Goal: Task Accomplishment & Management: Complete application form

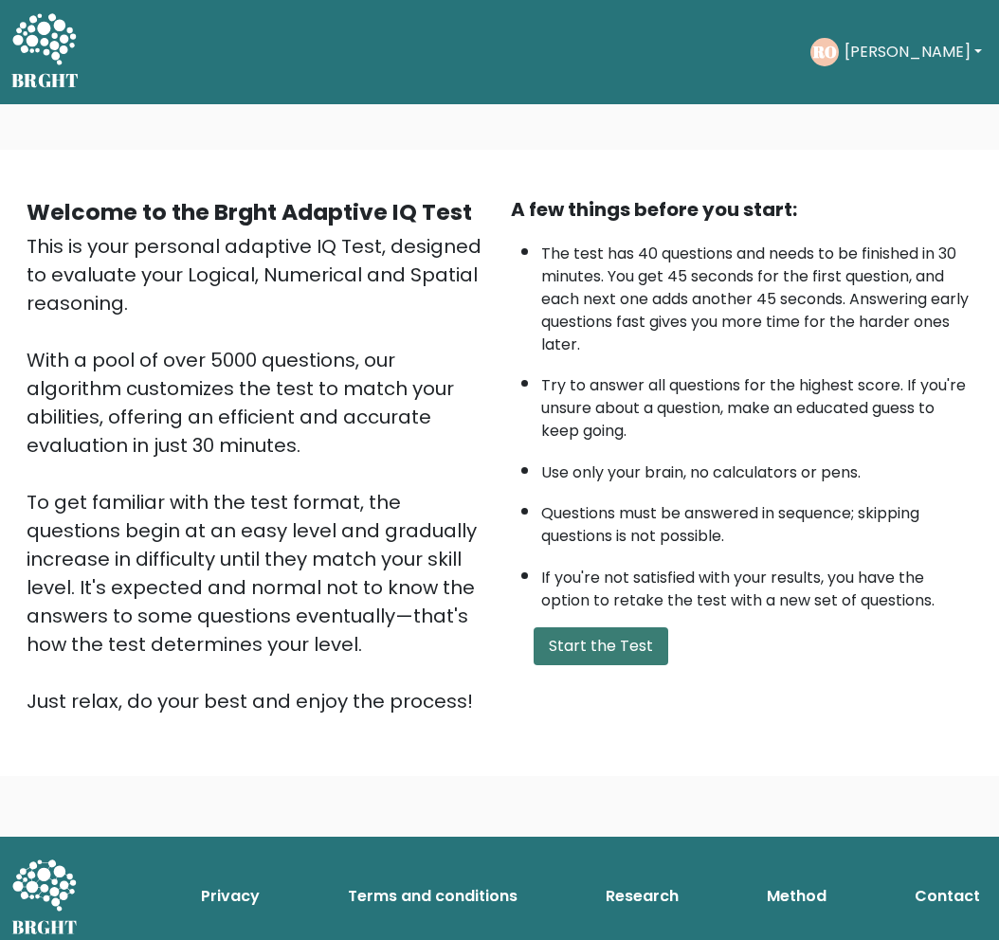
click at [613, 653] on button "Start the Test" at bounding box center [601, 646] width 135 height 38
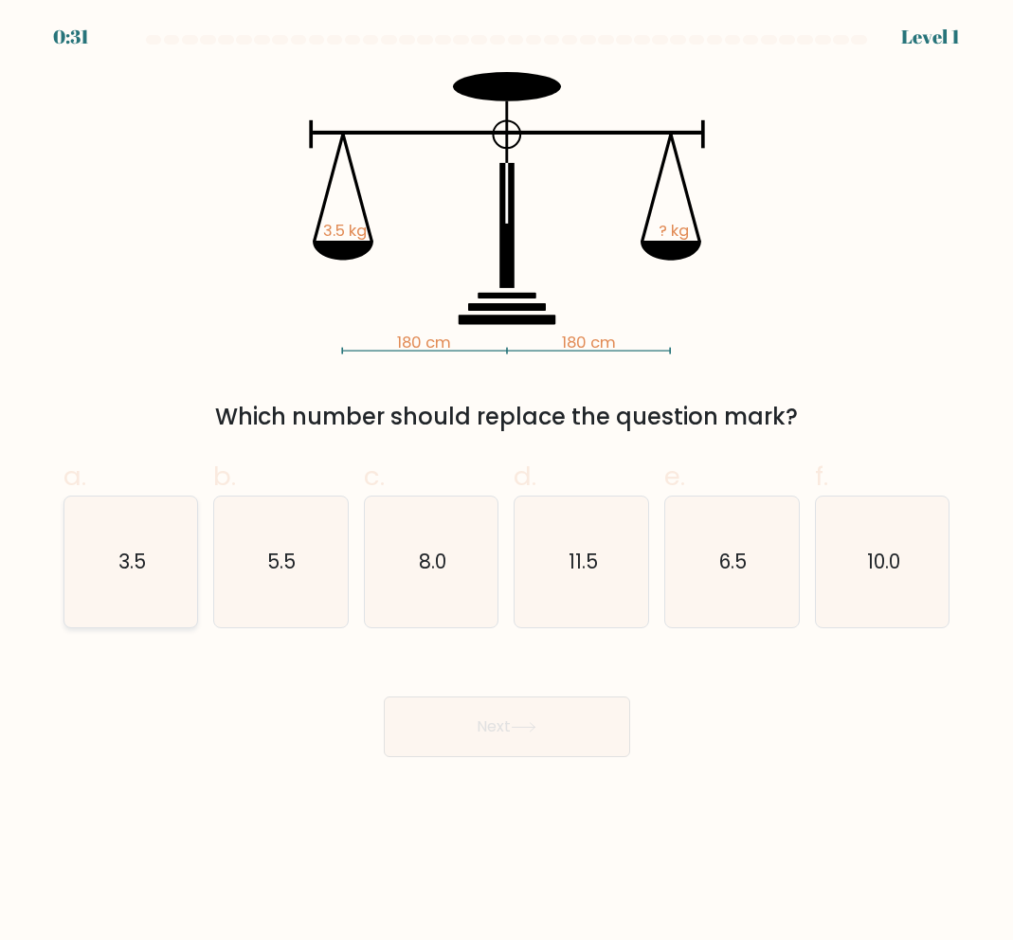
drag, startPoint x: 144, startPoint y: 594, endPoint x: 248, endPoint y: 636, distance: 112.3
click at [143, 594] on icon "3.5" at bounding box center [130, 562] width 131 height 131
click at [507, 482] on input "a. 3.5" at bounding box center [507, 476] width 1 height 12
radio input "true"
click at [589, 731] on button "Next" at bounding box center [507, 727] width 246 height 61
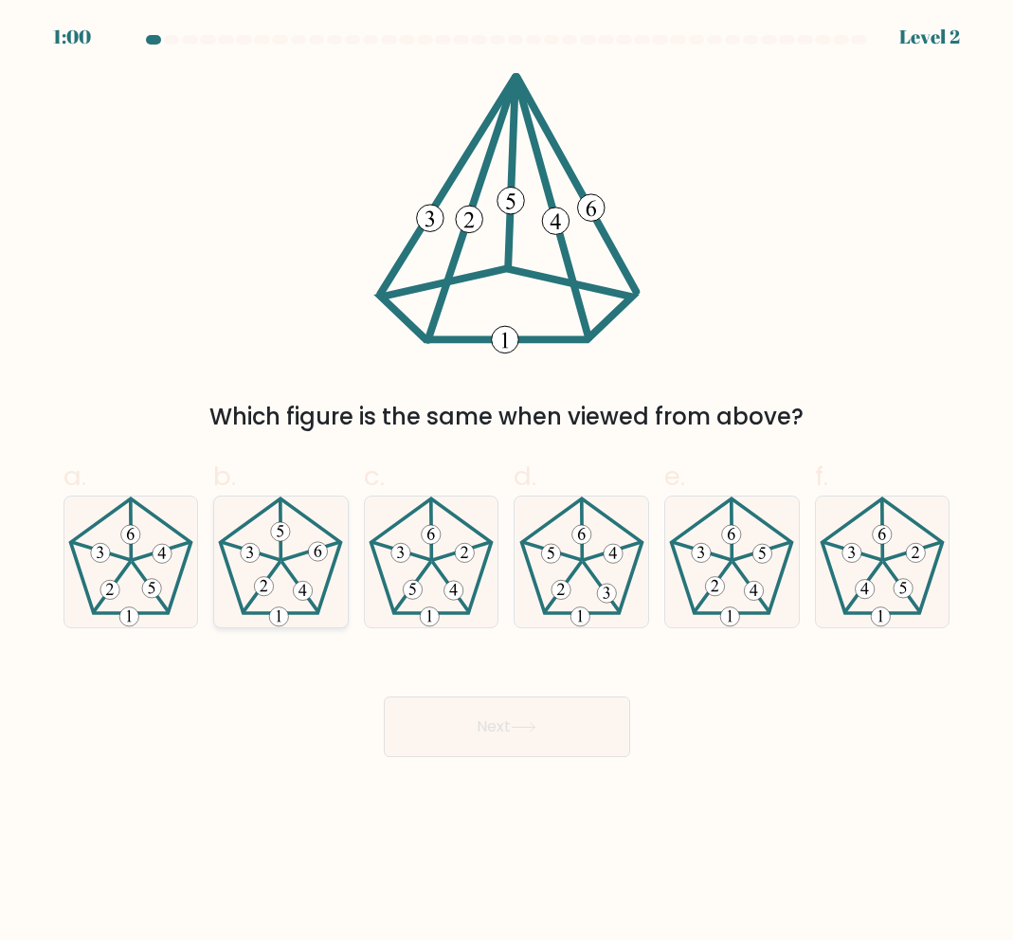
click at [299, 554] on 624 at bounding box center [311, 550] width 57 height 17
click at [507, 482] on input "b." at bounding box center [507, 476] width 1 height 12
radio input "true"
click at [519, 731] on icon at bounding box center [524, 727] width 26 height 10
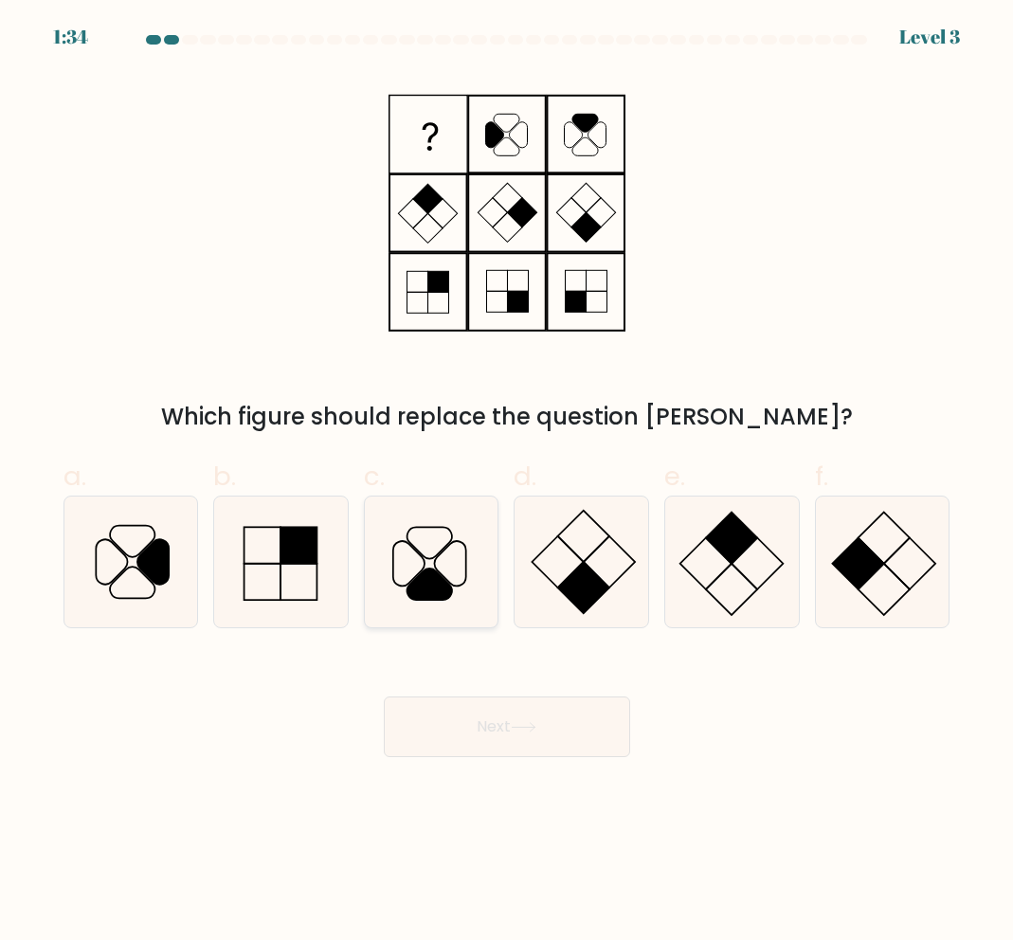
click at [406, 593] on icon at bounding box center [431, 562] width 131 height 131
click at [507, 482] on input "c." at bounding box center [507, 476] width 1 height 12
radio input "true"
click at [472, 722] on button "Next" at bounding box center [507, 727] width 246 height 61
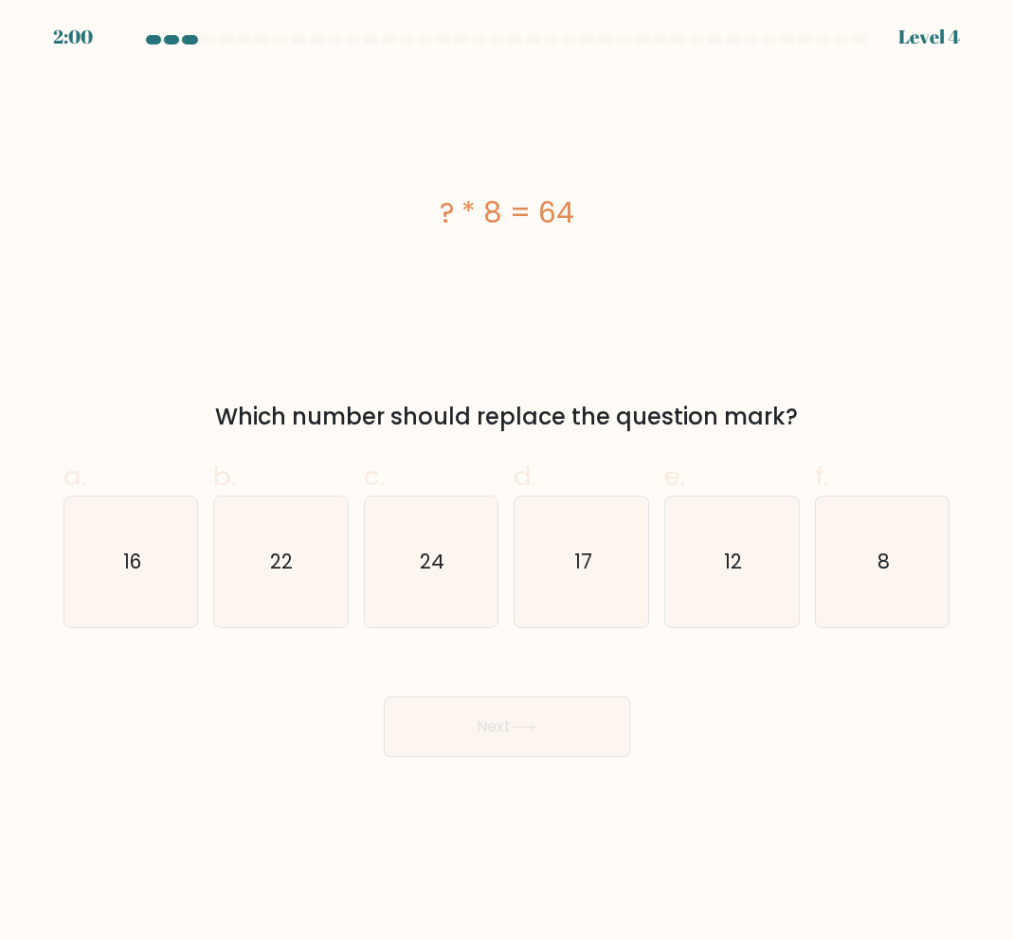
drag, startPoint x: 869, startPoint y: 601, endPoint x: 798, endPoint y: 650, distance: 86.5
click at [869, 601] on icon "8" at bounding box center [882, 562] width 131 height 131
click at [508, 482] on input "f. 8" at bounding box center [507, 476] width 1 height 12
radio input "true"
click at [548, 729] on button "Next" at bounding box center [507, 727] width 246 height 61
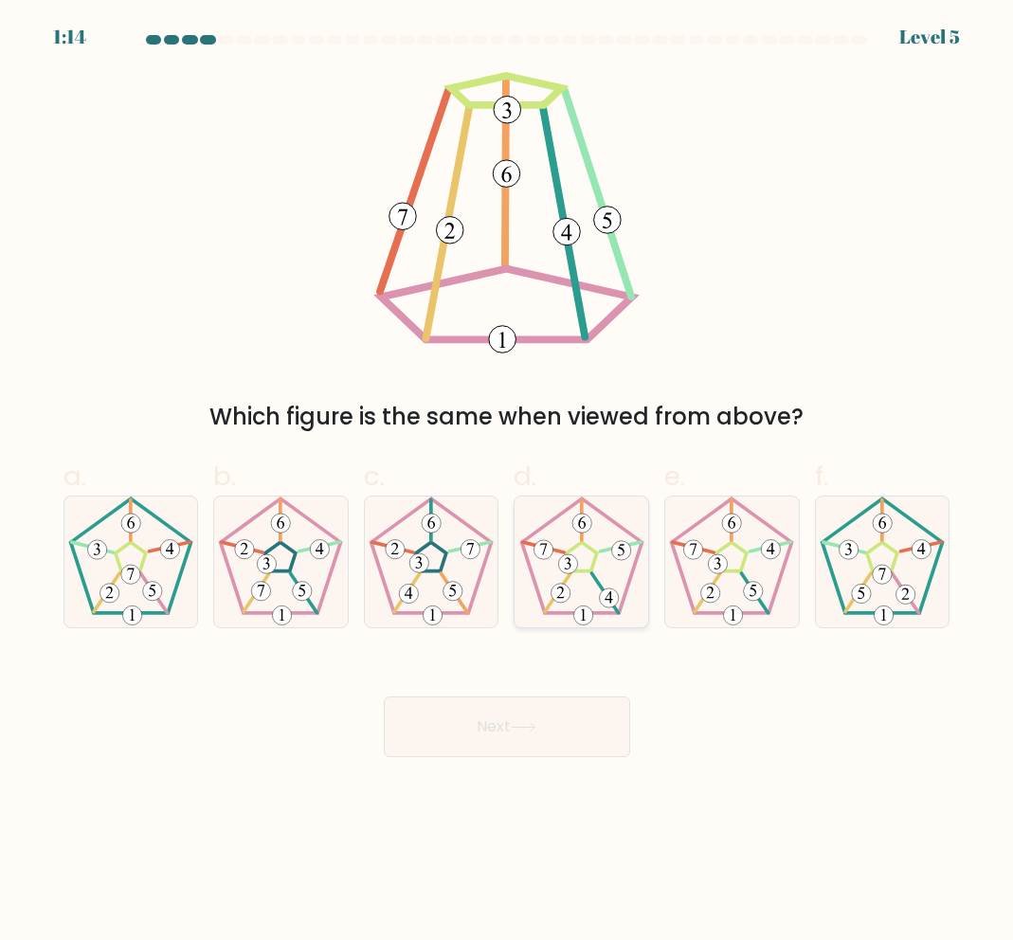
click at [583, 574] on icon at bounding box center [582, 562] width 131 height 131
click at [508, 482] on input "d." at bounding box center [507, 476] width 1 height 12
radio input "true"
click at [568, 741] on button "Next" at bounding box center [507, 727] width 246 height 61
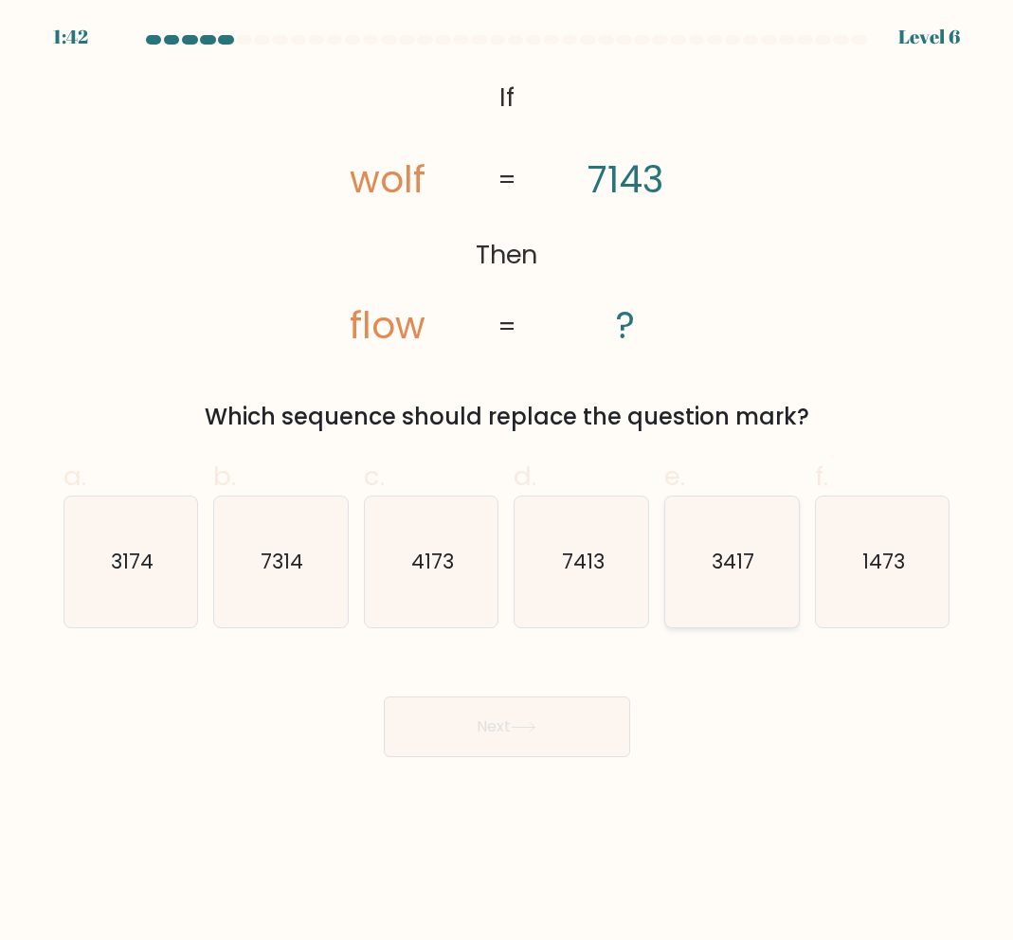
drag, startPoint x: 761, startPoint y: 587, endPoint x: 736, endPoint y: 593, distance: 25.5
click at [761, 587] on icon "3417" at bounding box center [731, 562] width 131 height 131
click at [508, 482] on input "e. 3417" at bounding box center [507, 476] width 1 height 12
radio input "true"
click at [536, 717] on button "Next" at bounding box center [507, 727] width 246 height 61
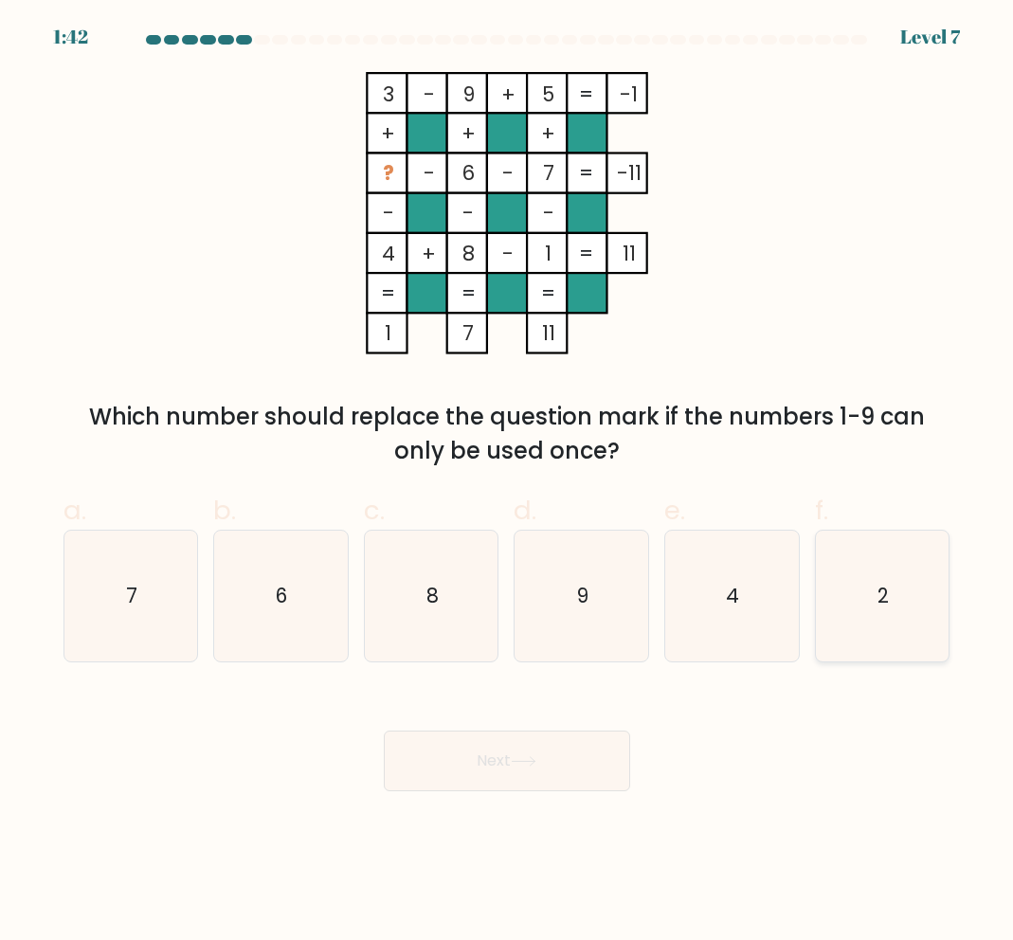
click at [852, 592] on icon "2" at bounding box center [882, 596] width 131 height 131
click at [508, 482] on input "f. 2" at bounding box center [507, 476] width 1 height 12
radio input "true"
click at [548, 779] on button "Next" at bounding box center [507, 761] width 246 height 61
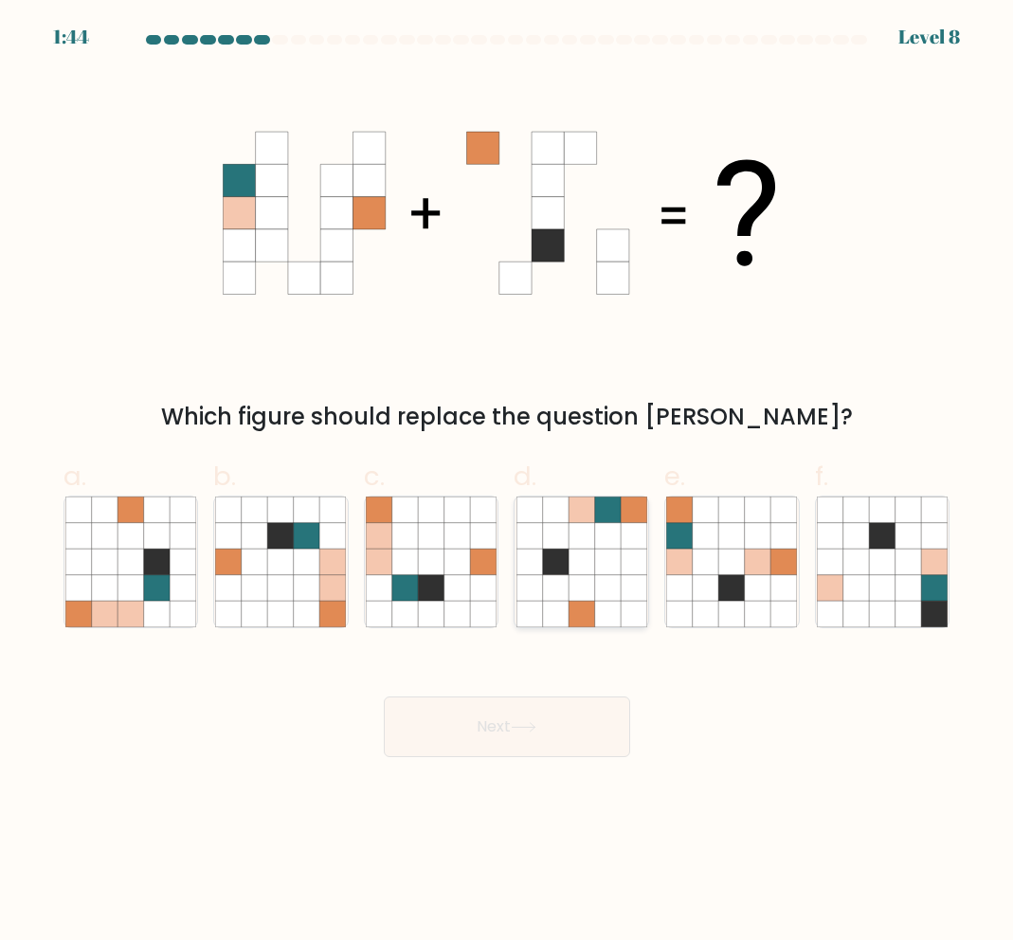
click at [579, 548] on icon at bounding box center [582, 536] width 26 height 26
click at [508, 482] on input "d." at bounding box center [507, 476] width 1 height 12
radio input "true"
click at [545, 744] on button "Next" at bounding box center [507, 727] width 246 height 61
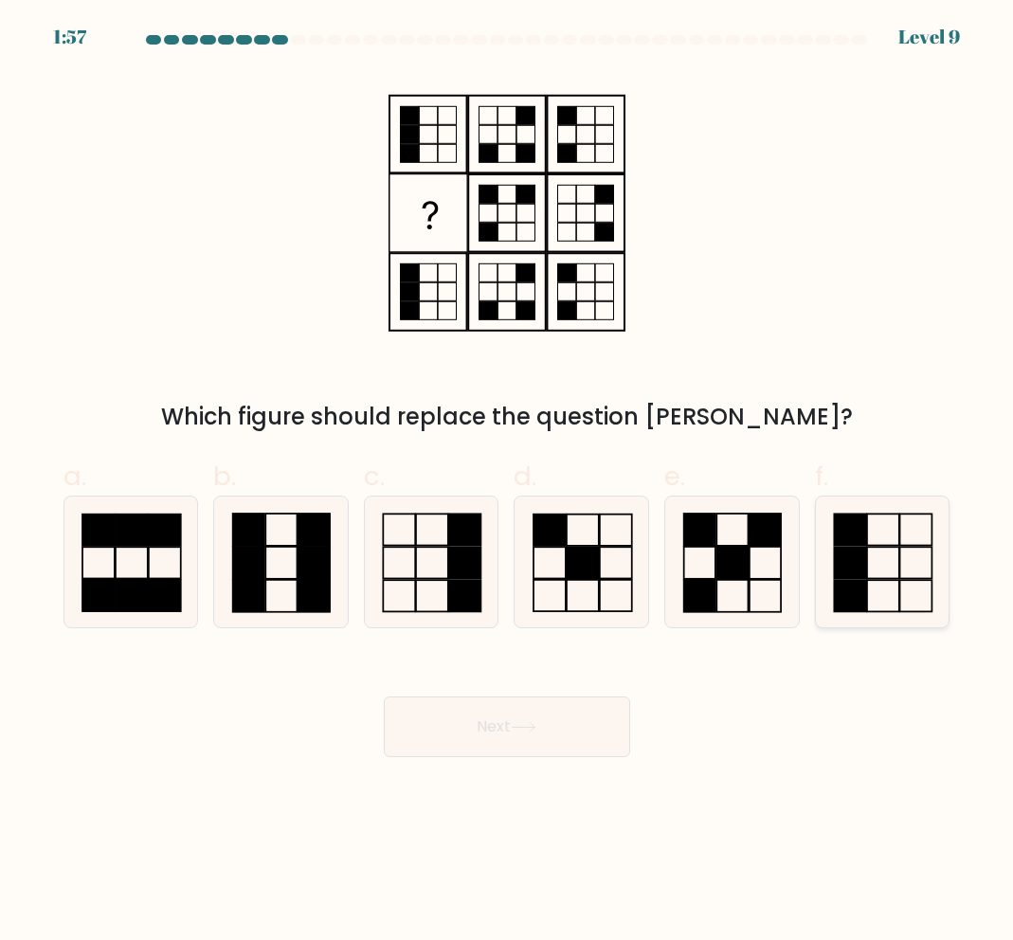
drag, startPoint x: 864, startPoint y: 572, endPoint x: 855, endPoint y: 577, distance: 10.6
click at [864, 572] on rect at bounding box center [850, 562] width 32 height 31
click at [508, 482] on input "f." at bounding box center [507, 476] width 1 height 12
radio input "true"
click at [239, 562] on rect at bounding box center [248, 563] width 31 height 32
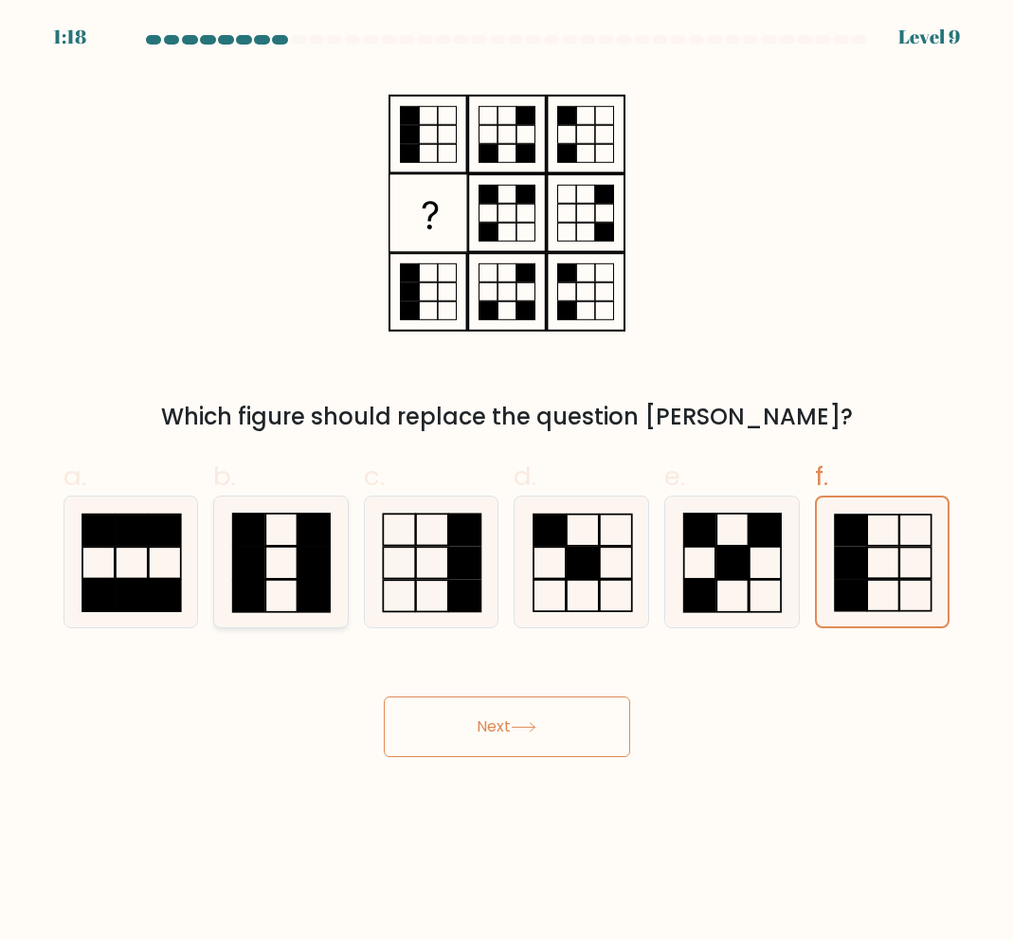
click at [507, 482] on input "b." at bounding box center [507, 476] width 1 height 12
radio input "true"
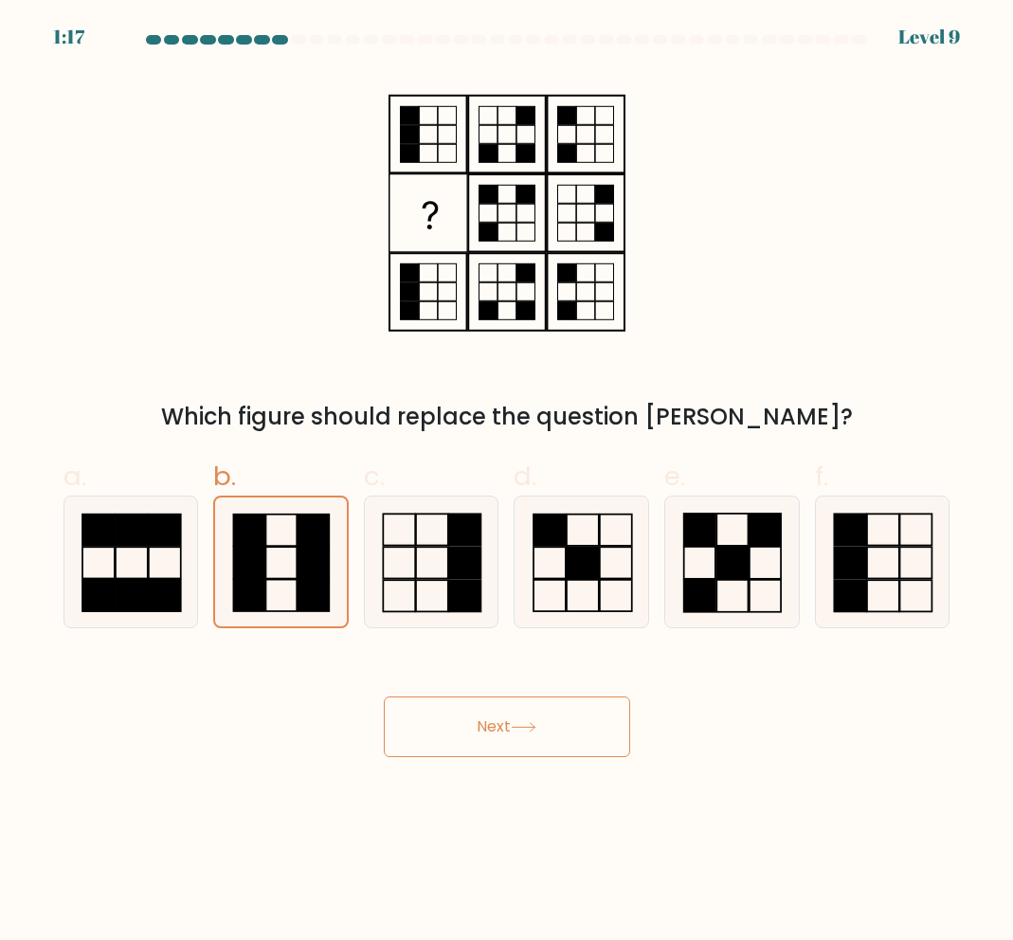
click at [514, 701] on button "Next" at bounding box center [507, 727] width 246 height 61
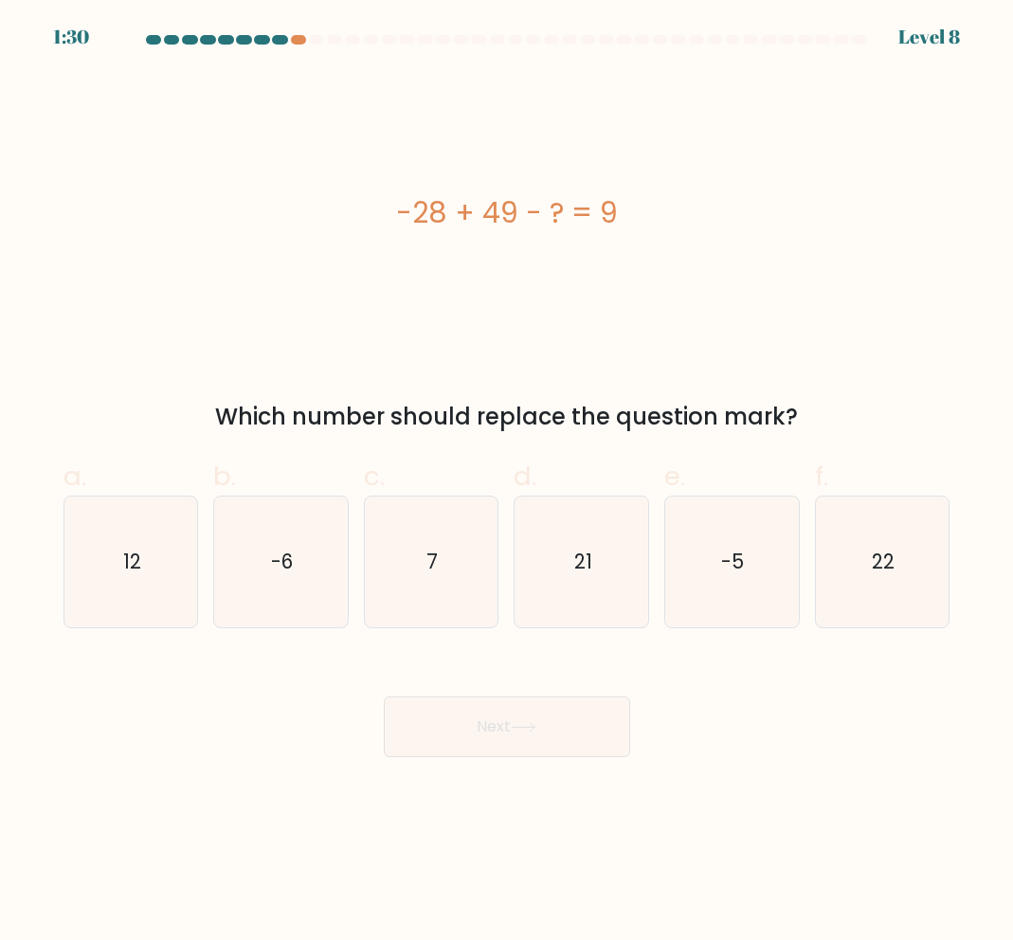
drag, startPoint x: 128, startPoint y: 561, endPoint x: 207, endPoint y: 597, distance: 86.5
click at [130, 561] on text "12" at bounding box center [132, 561] width 18 height 27
click at [507, 482] on input "a. 12" at bounding box center [507, 476] width 1 height 12
radio input "true"
click at [489, 735] on button "Next" at bounding box center [507, 727] width 246 height 61
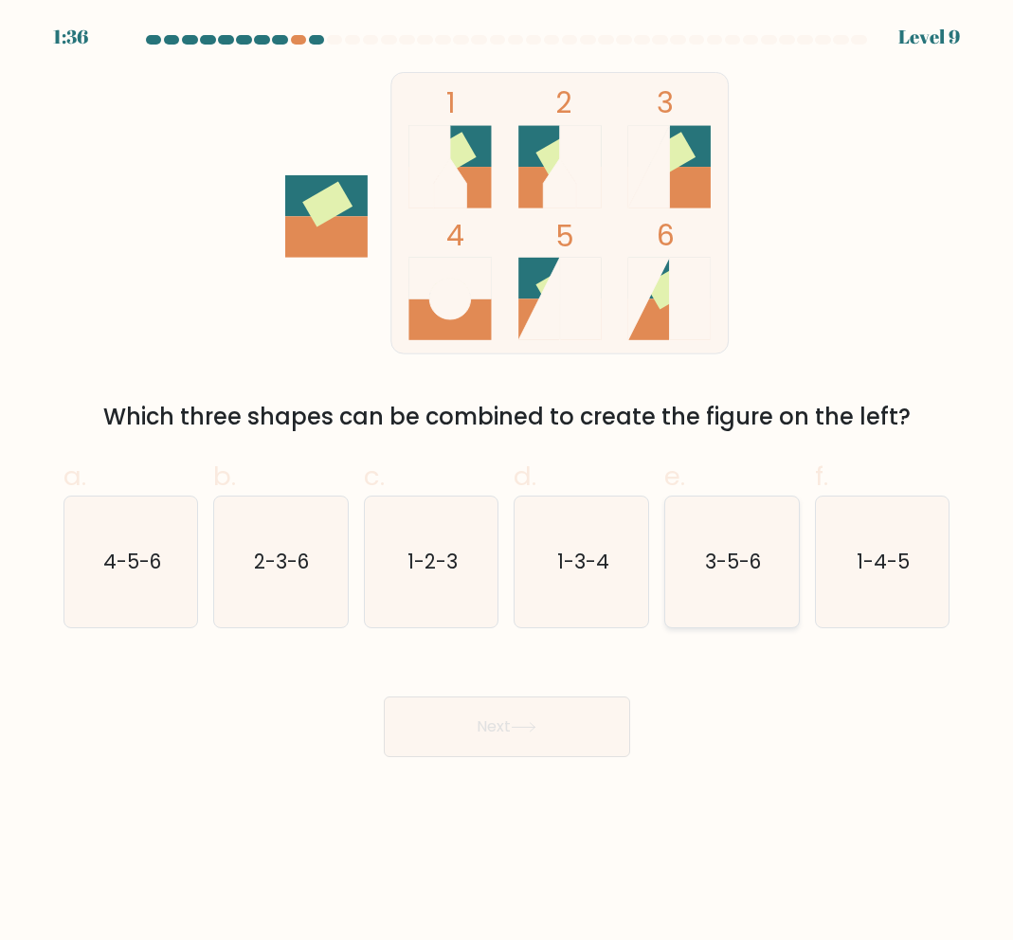
click at [739, 573] on text "3-5-6" at bounding box center [733, 561] width 56 height 27
click at [508, 482] on input "e. 3-5-6" at bounding box center [507, 476] width 1 height 12
radio input "true"
click at [533, 730] on icon at bounding box center [524, 727] width 26 height 10
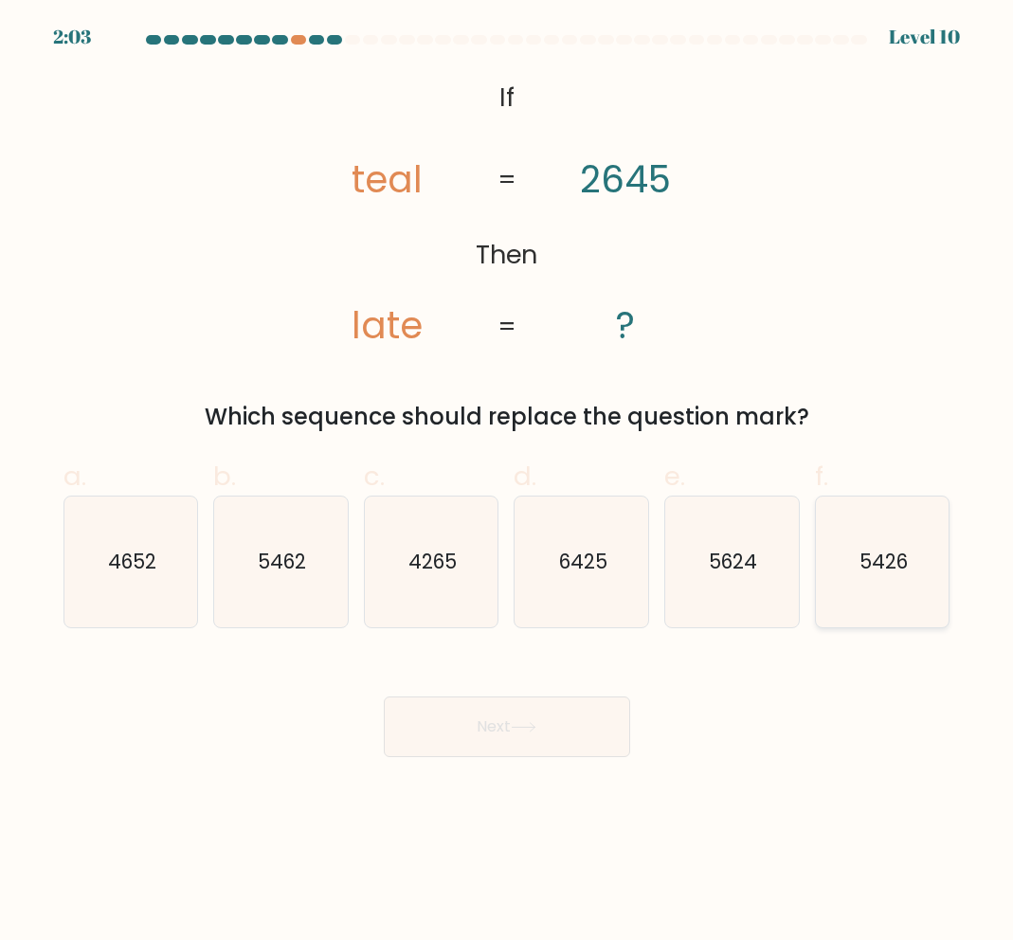
drag, startPoint x: 908, startPoint y: 583, endPoint x: 878, endPoint y: 604, distance: 36.8
click at [909, 583] on icon "5426" at bounding box center [882, 562] width 131 height 131
click at [508, 482] on input "f. 5426" at bounding box center [507, 476] width 1 height 12
radio input "true"
click at [449, 710] on button "Next" at bounding box center [507, 727] width 246 height 61
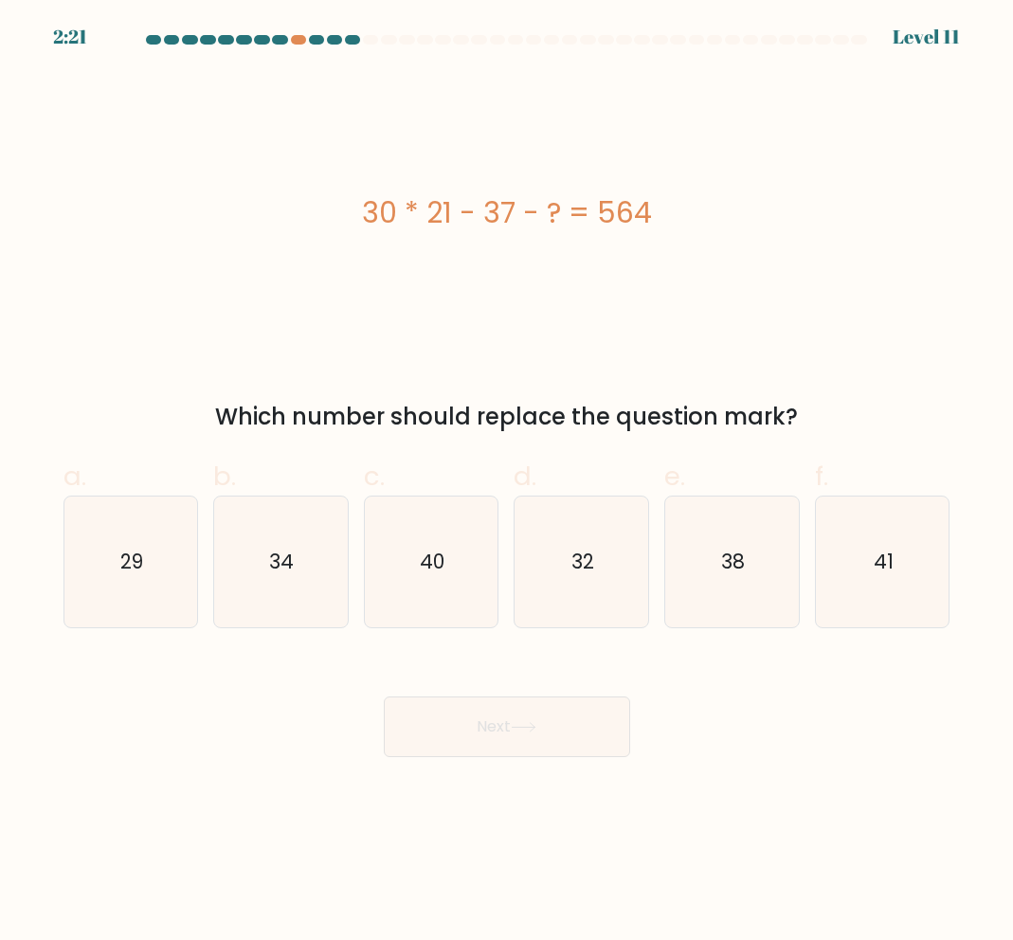
drag, startPoint x: 149, startPoint y: 528, endPoint x: 366, endPoint y: 677, distance: 263.2
click at [149, 528] on icon "29" at bounding box center [130, 562] width 131 height 131
click at [507, 482] on input "a. 29" at bounding box center [507, 476] width 1 height 12
radio input "true"
click at [536, 727] on icon at bounding box center [524, 727] width 26 height 10
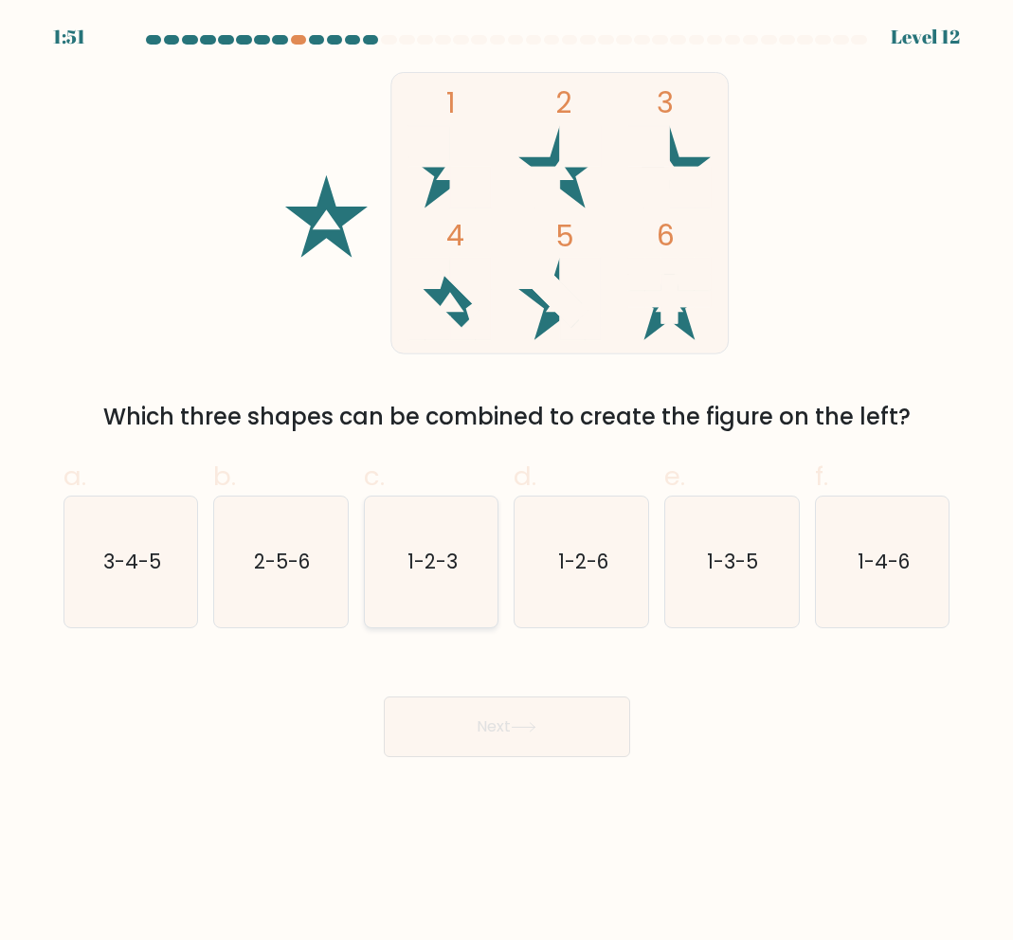
click at [474, 593] on icon "1-2-3" at bounding box center [431, 562] width 131 height 131
click at [507, 482] on input "c. 1-2-3" at bounding box center [507, 476] width 1 height 12
radio input "true"
click at [476, 724] on button "Next" at bounding box center [507, 727] width 246 height 61
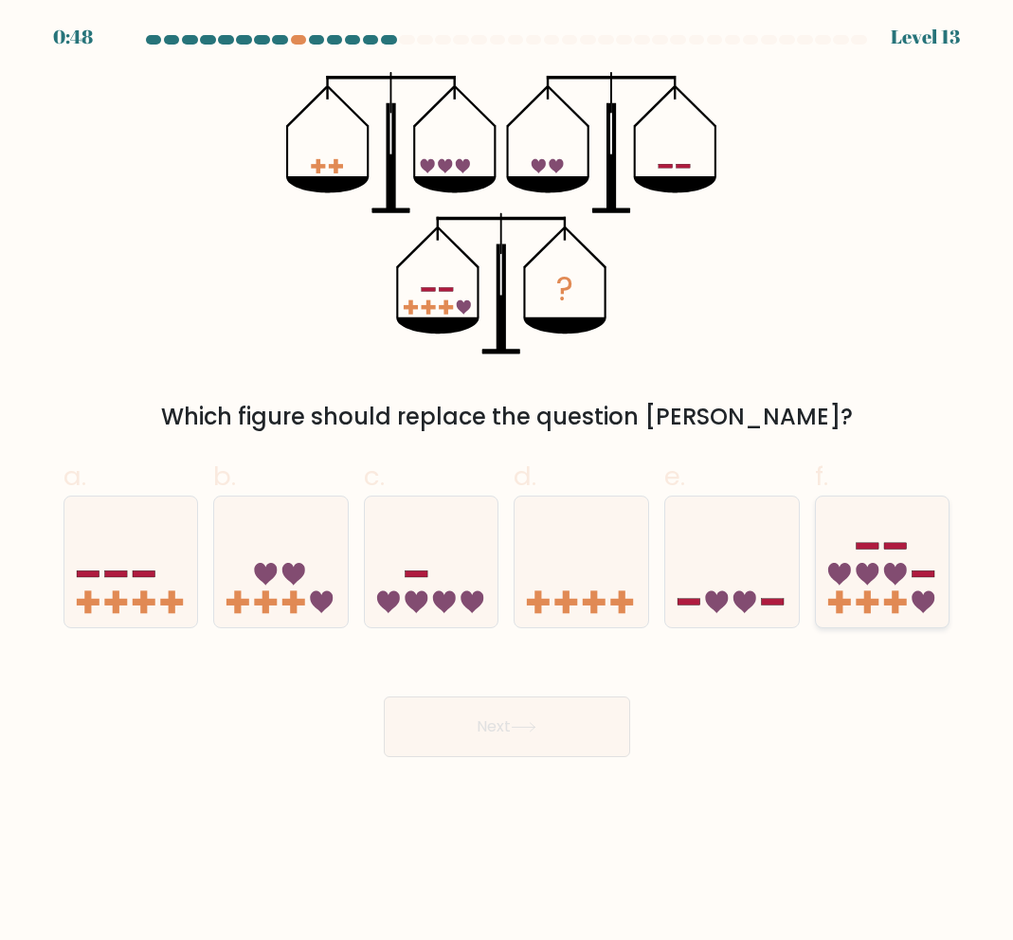
drag, startPoint x: 878, startPoint y: 543, endPoint x: 843, endPoint y: 573, distance: 46.4
click at [877, 543] on rect at bounding box center [868, 546] width 23 height 7
click at [508, 482] on input "f." at bounding box center [507, 476] width 1 height 12
radio input "true"
click at [587, 732] on button "Next" at bounding box center [507, 727] width 246 height 61
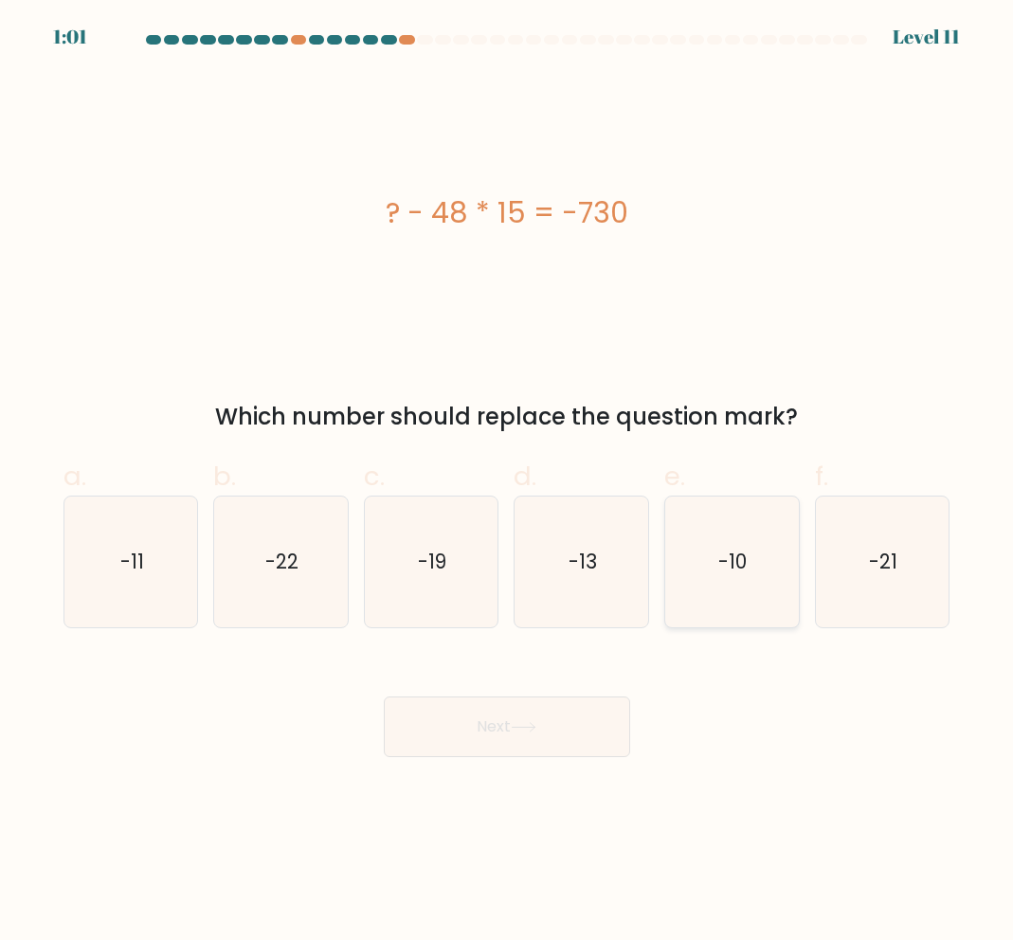
click at [737, 559] on text "-10" at bounding box center [733, 561] width 28 height 27
click at [508, 482] on input "e. -10" at bounding box center [507, 476] width 1 height 12
radio input "true"
click at [736, 559] on text "-10" at bounding box center [733, 562] width 28 height 27
click at [508, 482] on input "e. -10" at bounding box center [507, 476] width 1 height 12
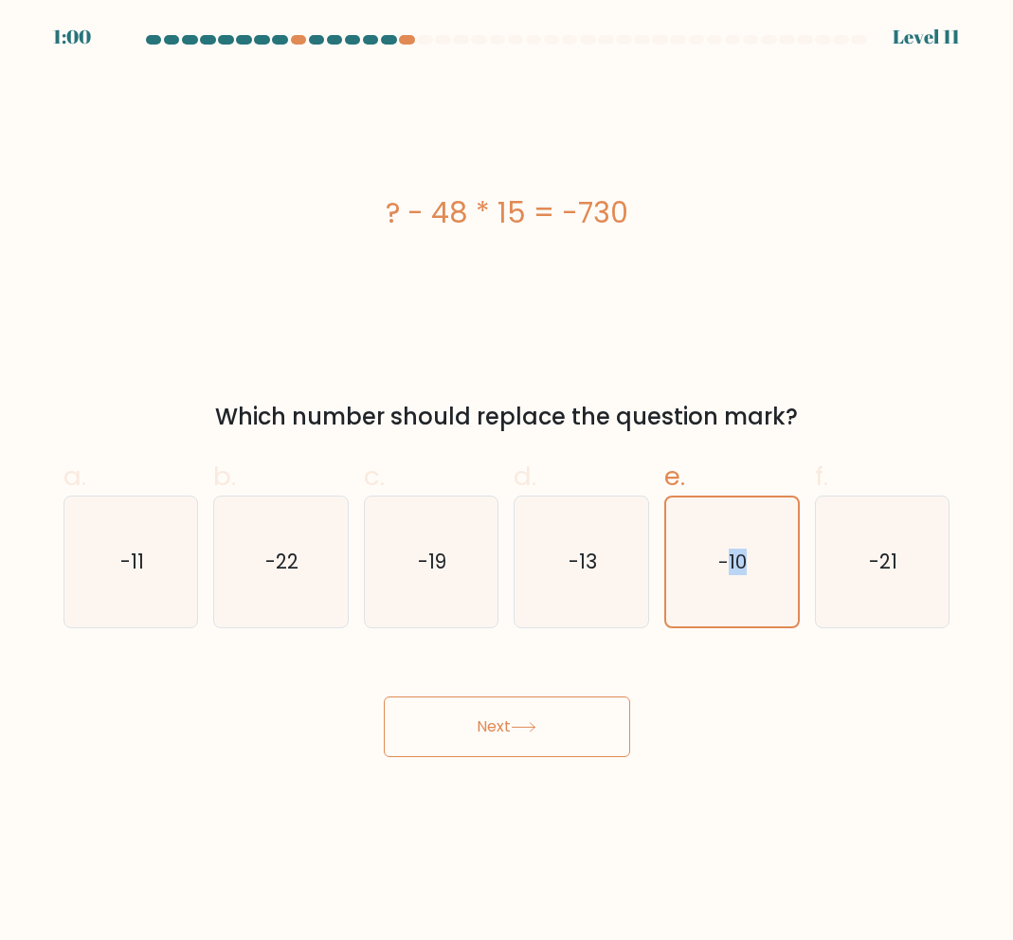
click at [570, 729] on button "Next" at bounding box center [507, 727] width 246 height 61
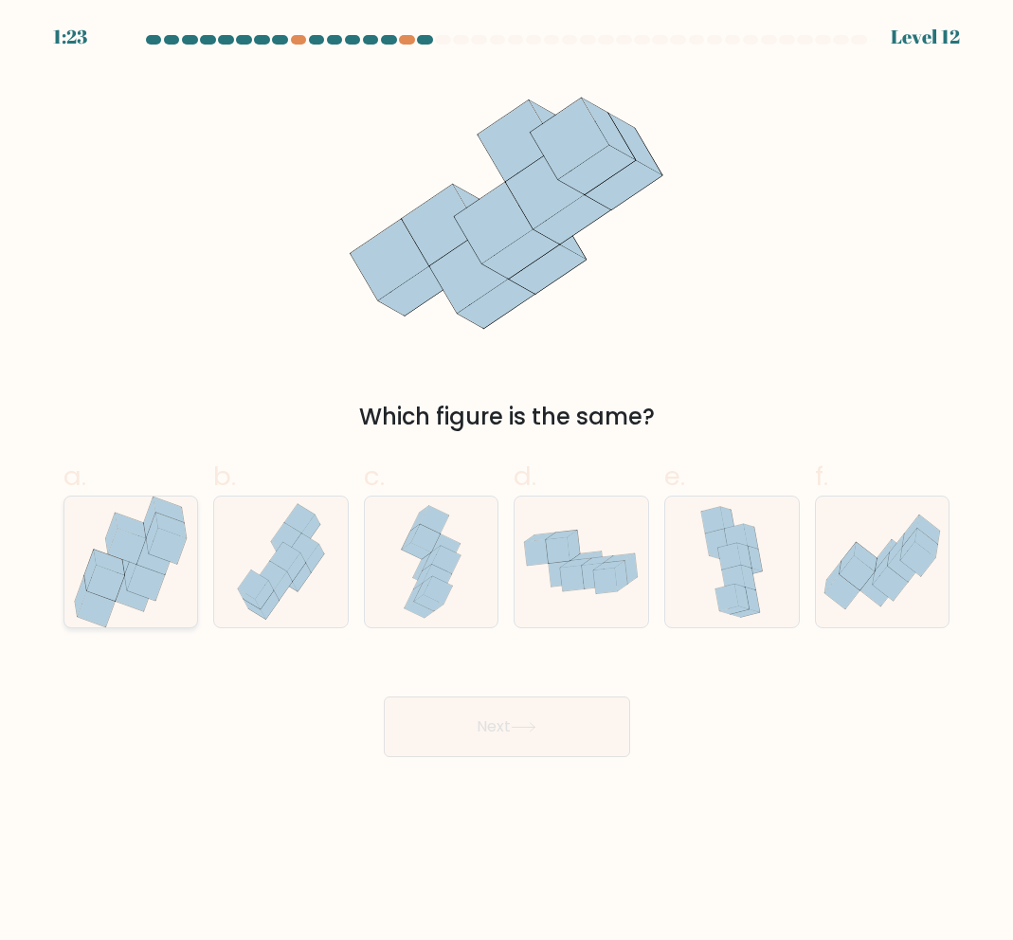
click at [152, 563] on icon at bounding box center [154, 556] width 37 height 36
click at [507, 482] on input "a." at bounding box center [507, 476] width 1 height 12
radio input "true"
click at [515, 741] on button "Next" at bounding box center [507, 727] width 246 height 61
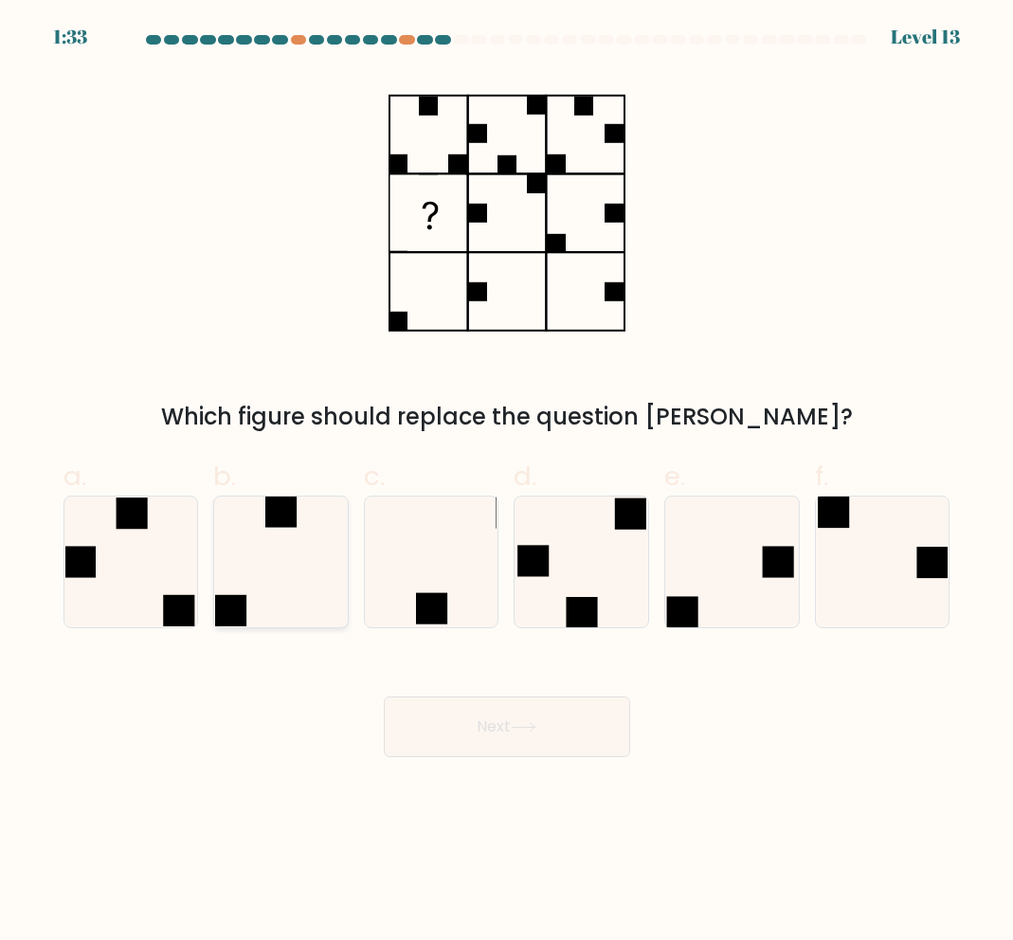
click at [300, 536] on icon at bounding box center [280, 562] width 131 height 131
click at [507, 482] on input "b." at bounding box center [507, 476] width 1 height 12
radio input "true"
click at [481, 711] on button "Next" at bounding box center [507, 727] width 246 height 61
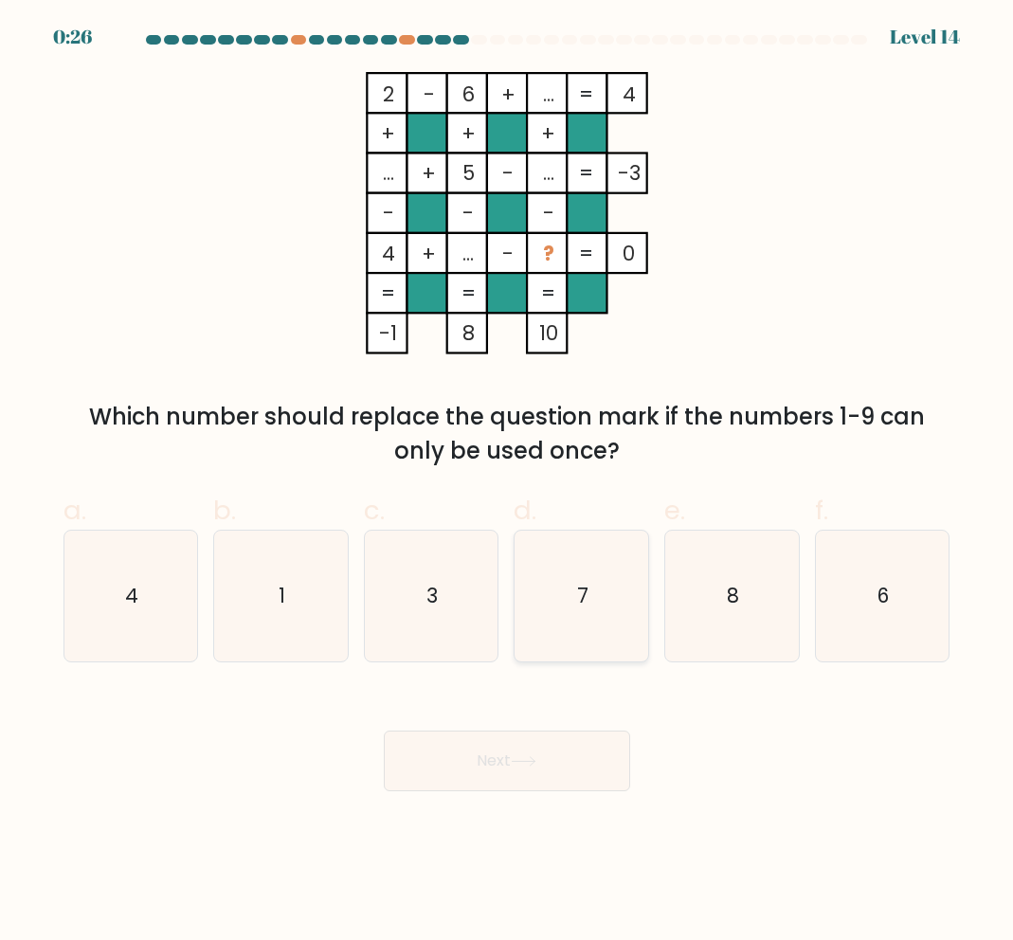
click at [591, 607] on icon "7" at bounding box center [582, 596] width 131 height 131
click at [508, 482] on input "d. 7" at bounding box center [507, 476] width 1 height 12
radio input "true"
click at [572, 740] on button "Next" at bounding box center [507, 761] width 246 height 61
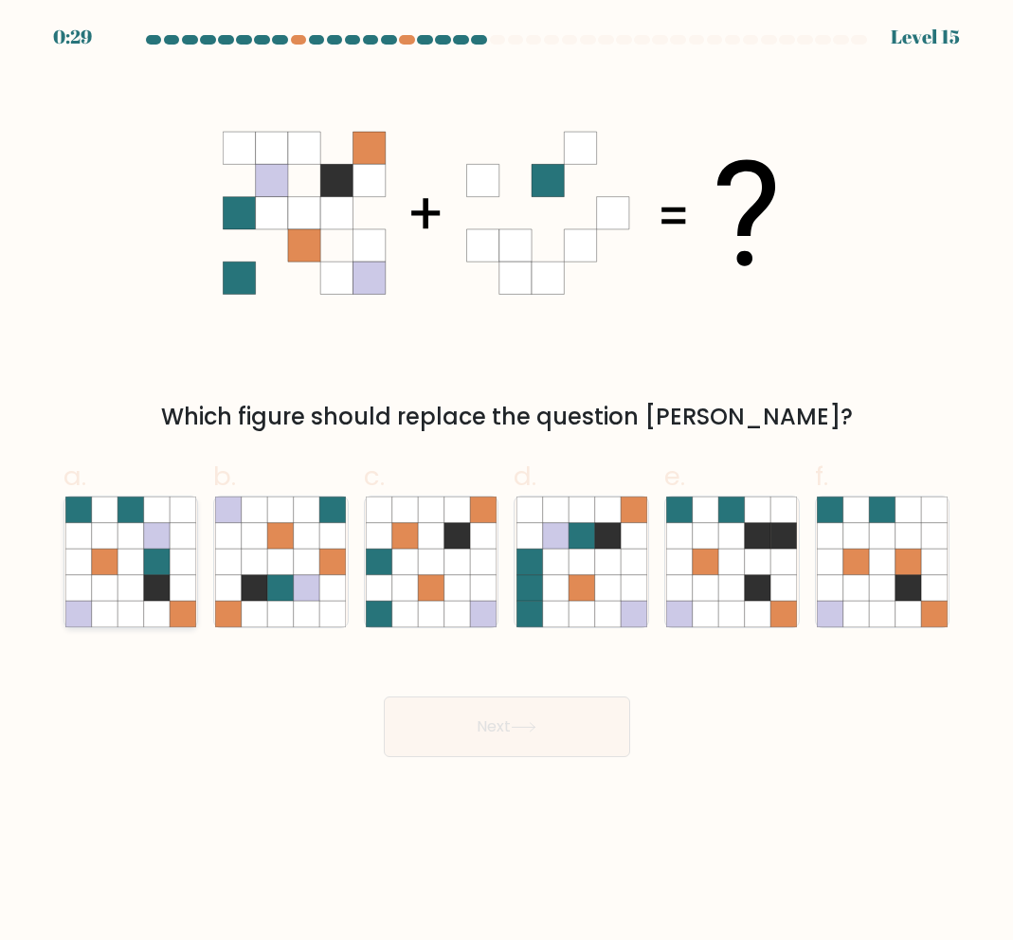
click at [154, 581] on icon at bounding box center [157, 588] width 26 height 26
click at [507, 482] on input "a." at bounding box center [507, 476] width 1 height 12
radio input "true"
click at [483, 740] on button "Next" at bounding box center [507, 727] width 246 height 61
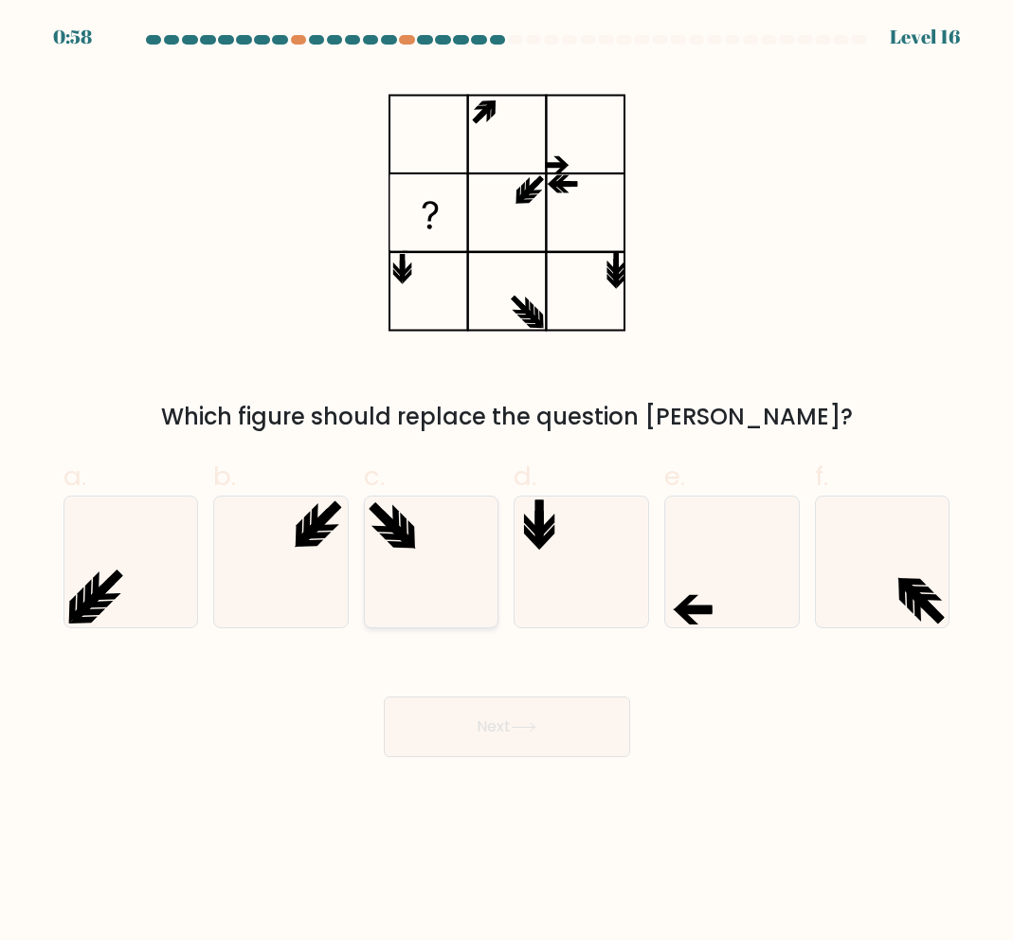
click at [447, 563] on icon at bounding box center [431, 562] width 131 height 131
click at [507, 482] on input "c." at bounding box center [507, 476] width 1 height 12
radio input "true"
click at [617, 579] on icon at bounding box center [582, 562] width 131 height 131
click at [508, 482] on input "d." at bounding box center [507, 476] width 1 height 12
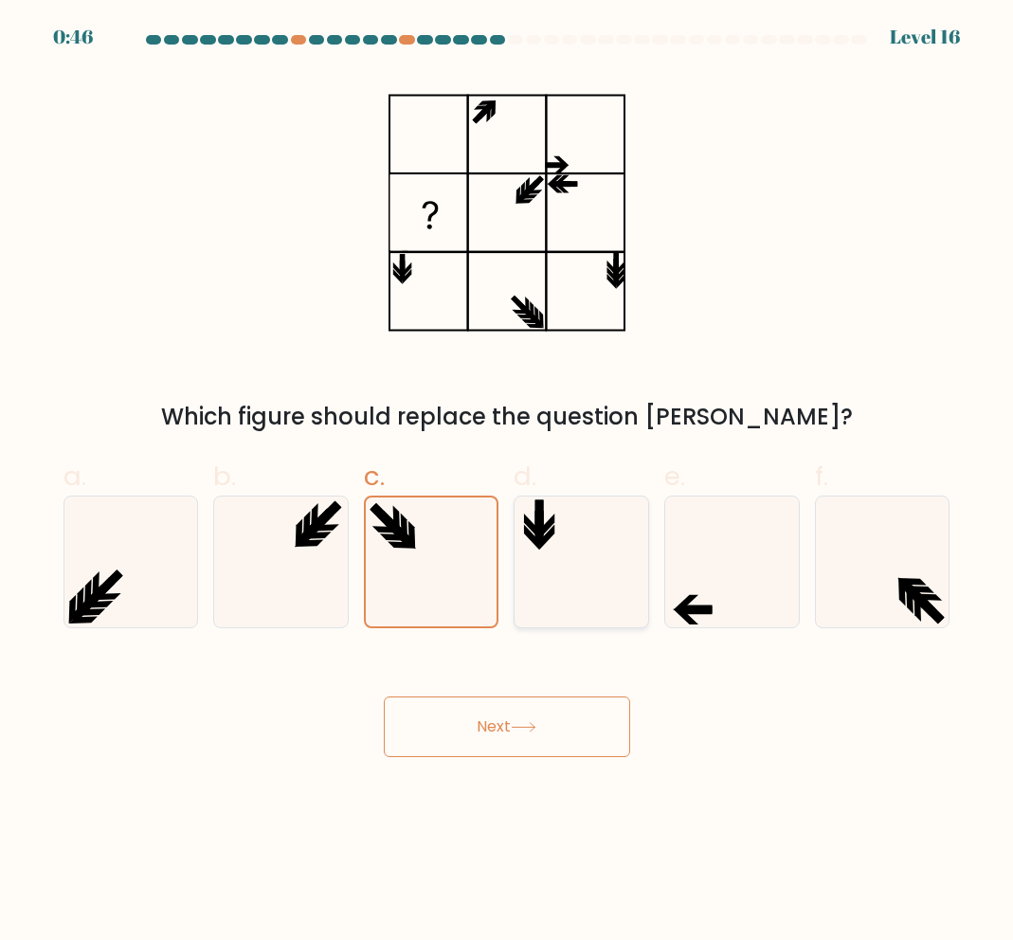
radio input "true"
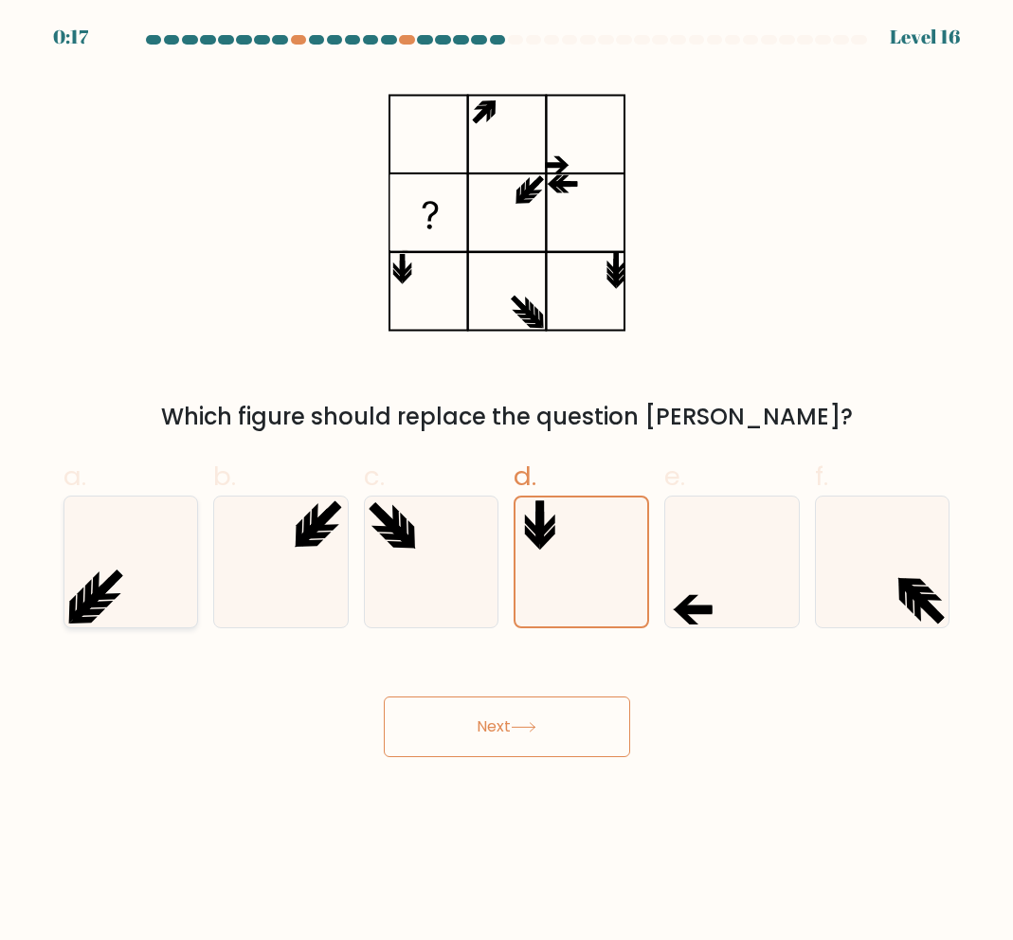
click at [101, 535] on icon at bounding box center [130, 562] width 131 height 131
click at [507, 482] on input "a." at bounding box center [507, 476] width 1 height 12
radio input "true"
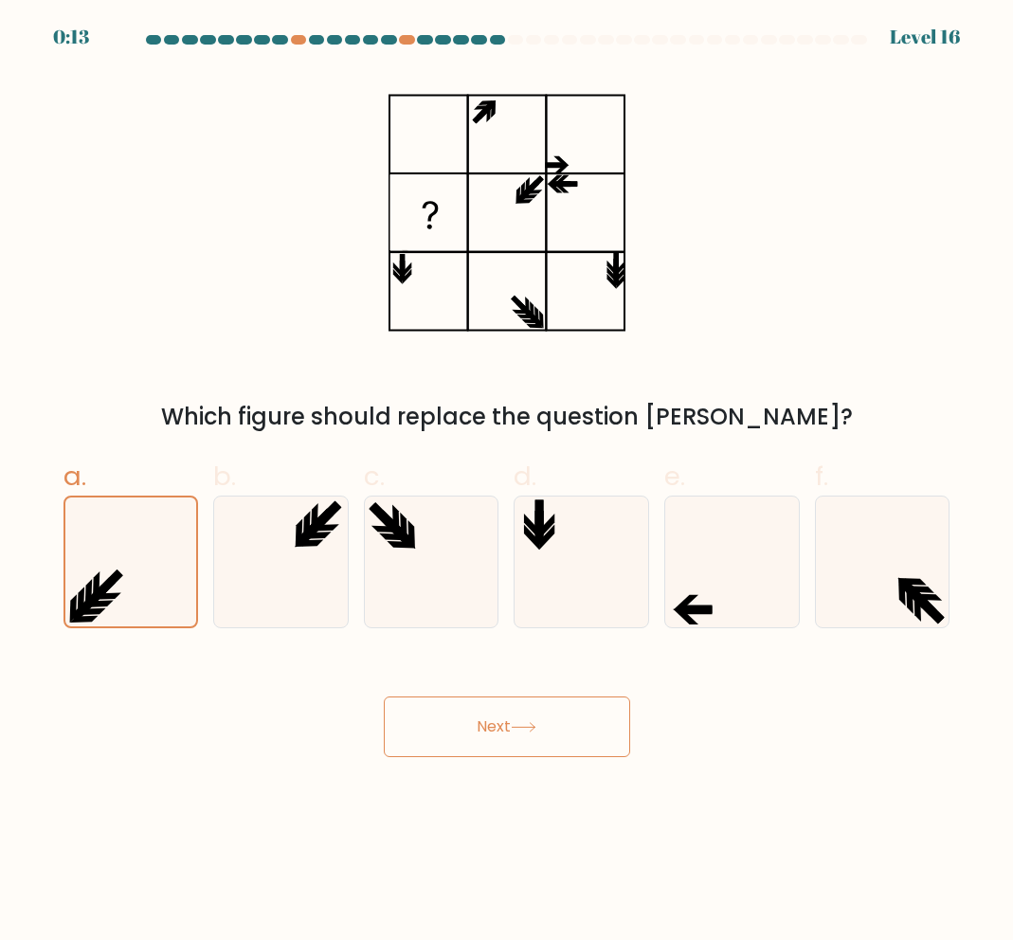
click at [495, 725] on button "Next" at bounding box center [507, 727] width 246 height 61
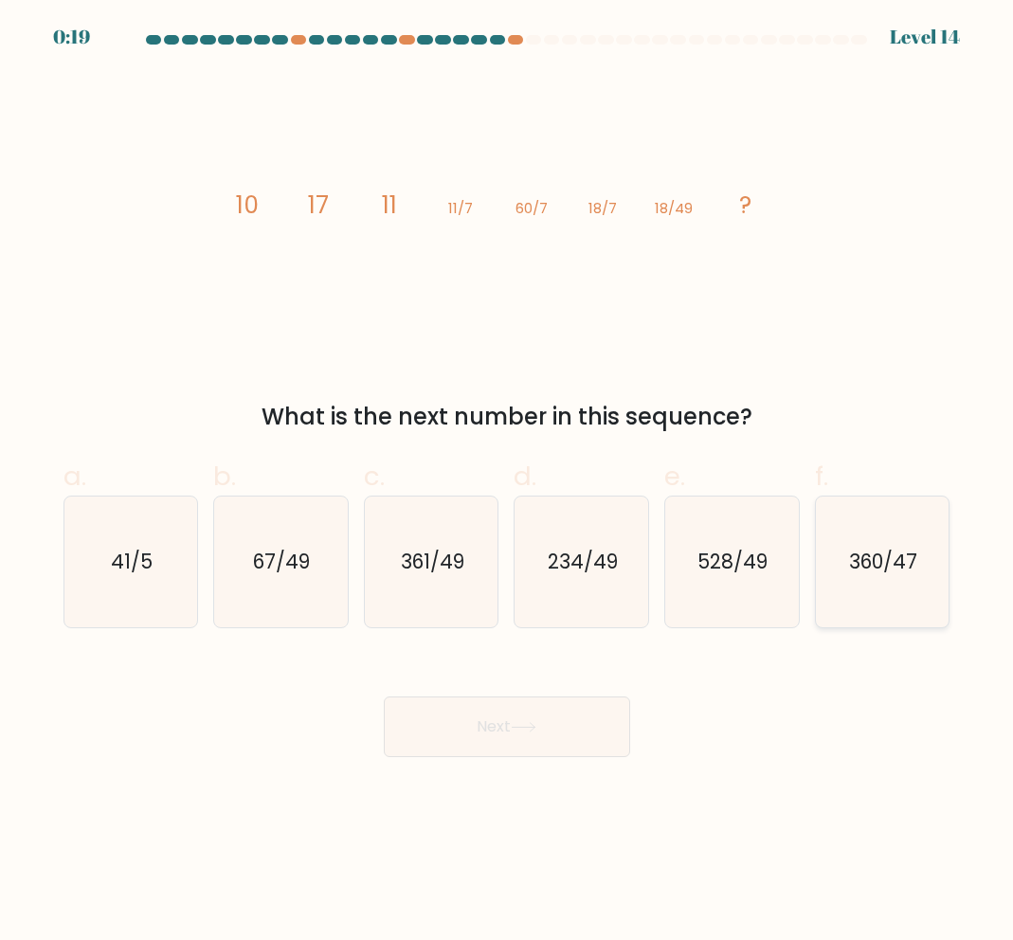
click at [877, 572] on text "360/47" at bounding box center [883, 561] width 68 height 27
click at [508, 482] on input "f. 360/47" at bounding box center [507, 476] width 1 height 12
radio input "true"
click at [562, 734] on button "Next" at bounding box center [507, 727] width 246 height 61
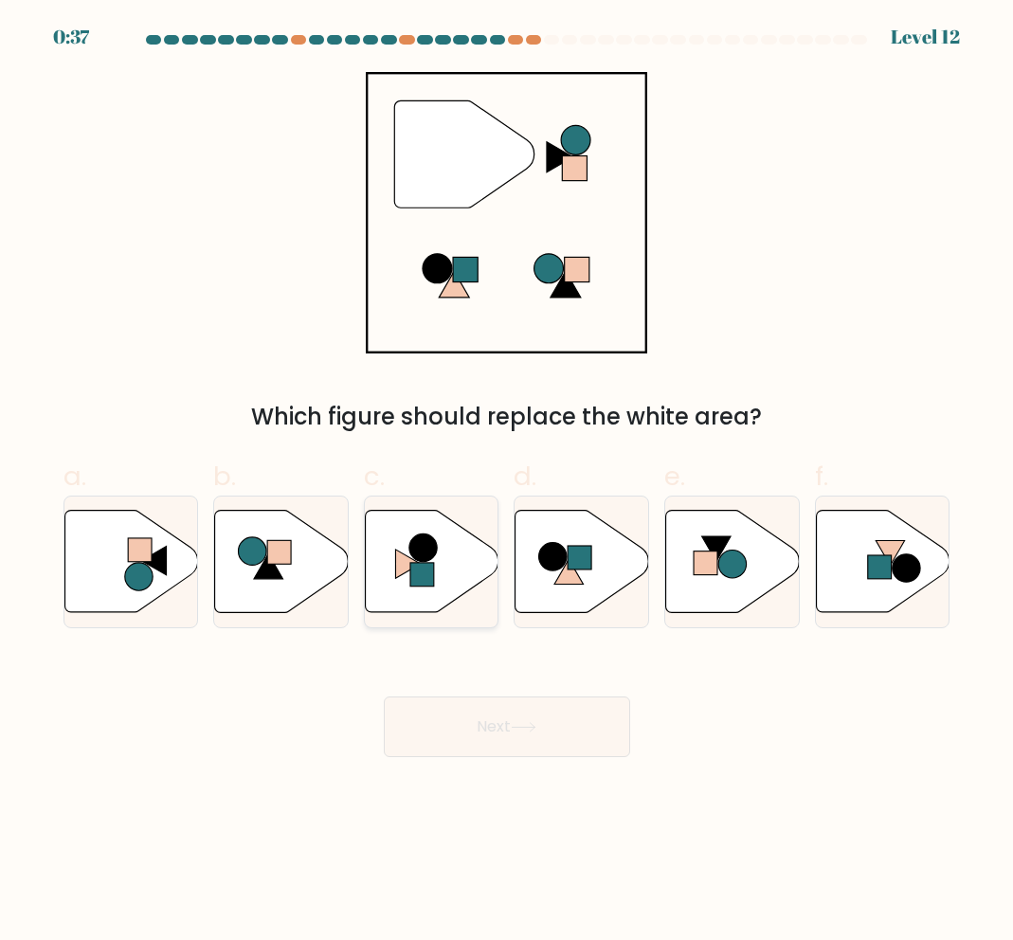
click at [438, 536] on icon at bounding box center [432, 561] width 134 height 102
click at [507, 482] on input "c." at bounding box center [507, 476] width 1 height 12
radio input "true"
click at [517, 725] on icon at bounding box center [524, 727] width 26 height 10
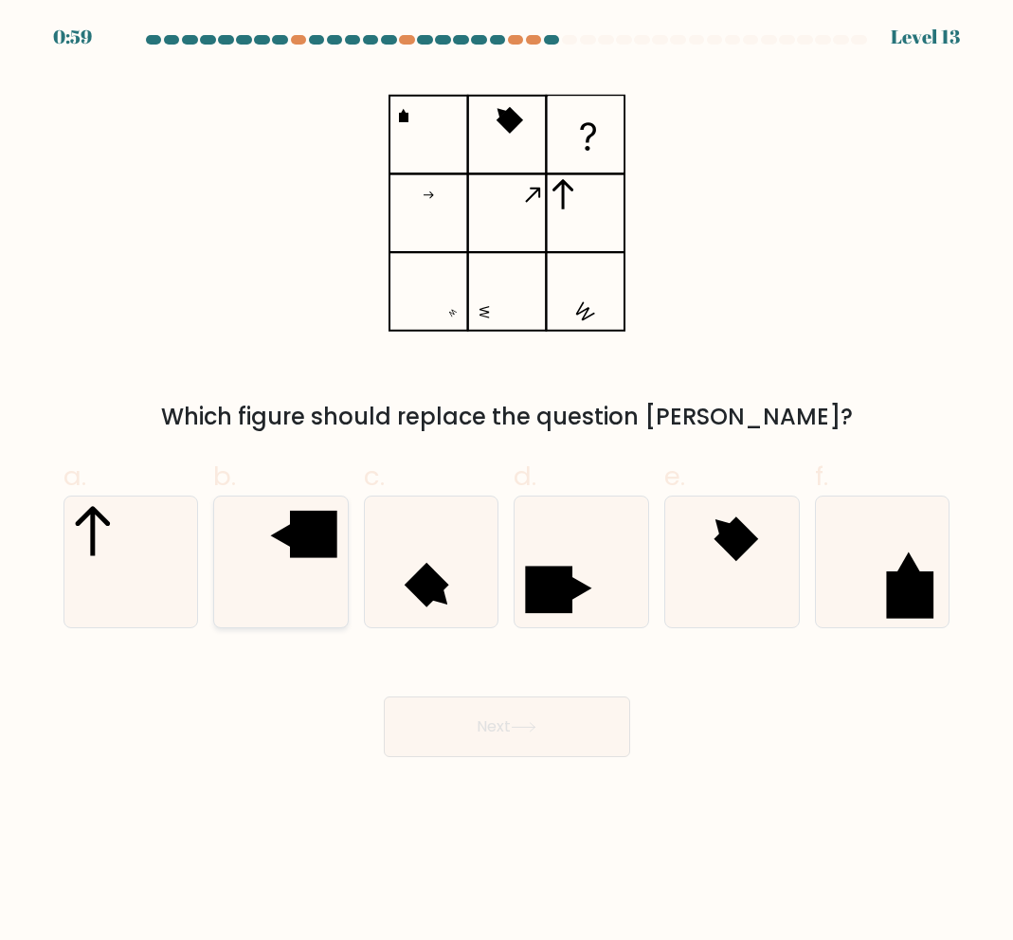
click at [324, 548] on rect at bounding box center [313, 534] width 47 height 47
click at [507, 482] on input "b." at bounding box center [507, 476] width 1 height 12
radio input "true"
click at [511, 713] on button "Next" at bounding box center [507, 727] width 246 height 61
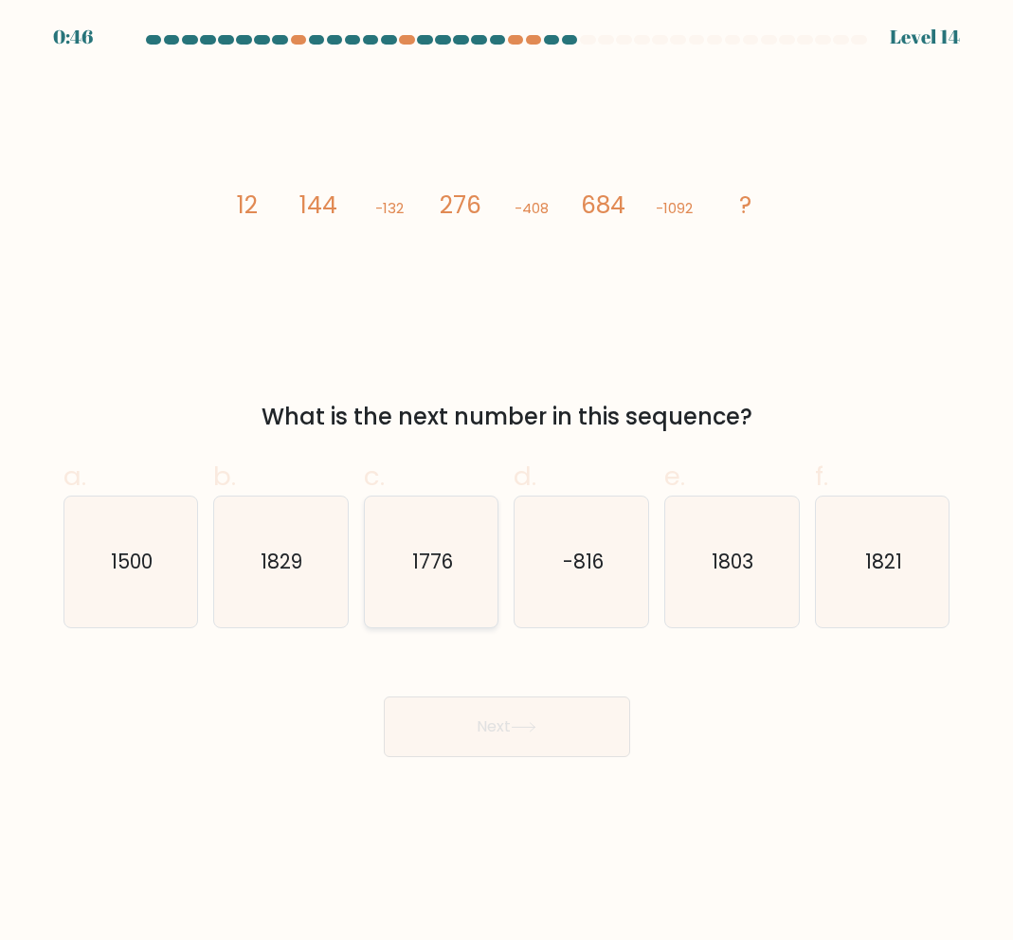
click at [427, 565] on text "1776" at bounding box center [432, 561] width 41 height 27
click at [507, 482] on input "c. 1776" at bounding box center [507, 476] width 1 height 12
radio input "true"
click at [510, 740] on button "Next" at bounding box center [507, 727] width 246 height 61
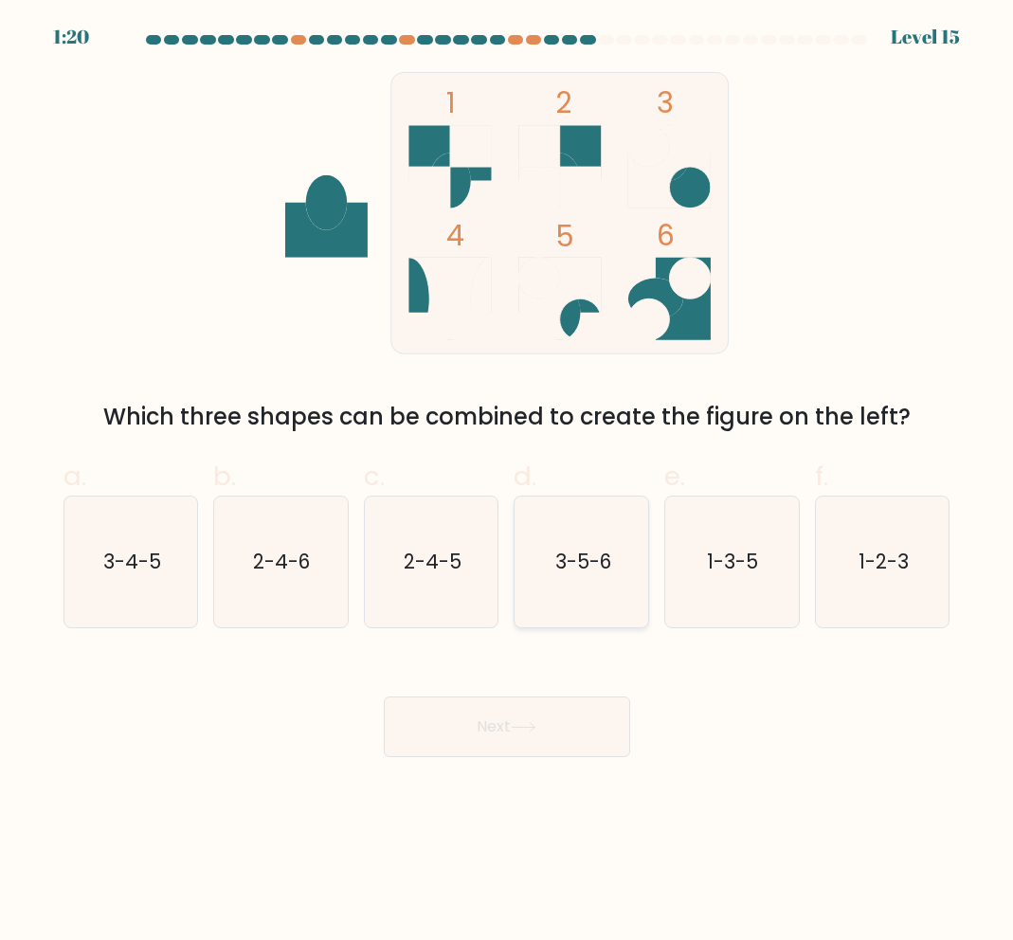
click at [604, 536] on icon "3-5-6" at bounding box center [582, 562] width 131 height 131
click at [508, 482] on input "d. 3-5-6" at bounding box center [507, 476] width 1 height 12
radio input "true"
click at [515, 730] on button "Next" at bounding box center [507, 727] width 246 height 61
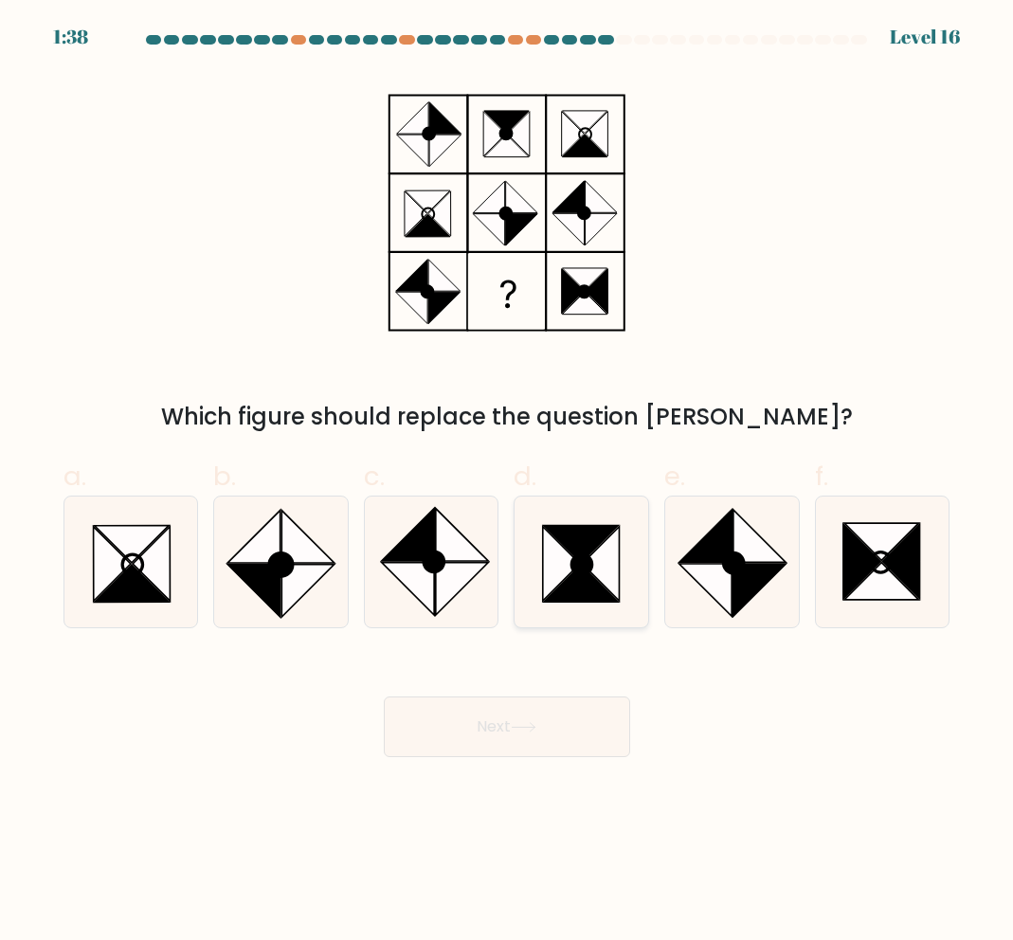
click at [641, 600] on icon at bounding box center [582, 562] width 131 height 131
click at [508, 482] on input "d." at bounding box center [507, 476] width 1 height 12
radio input "true"
click at [556, 731] on button "Next" at bounding box center [507, 727] width 246 height 61
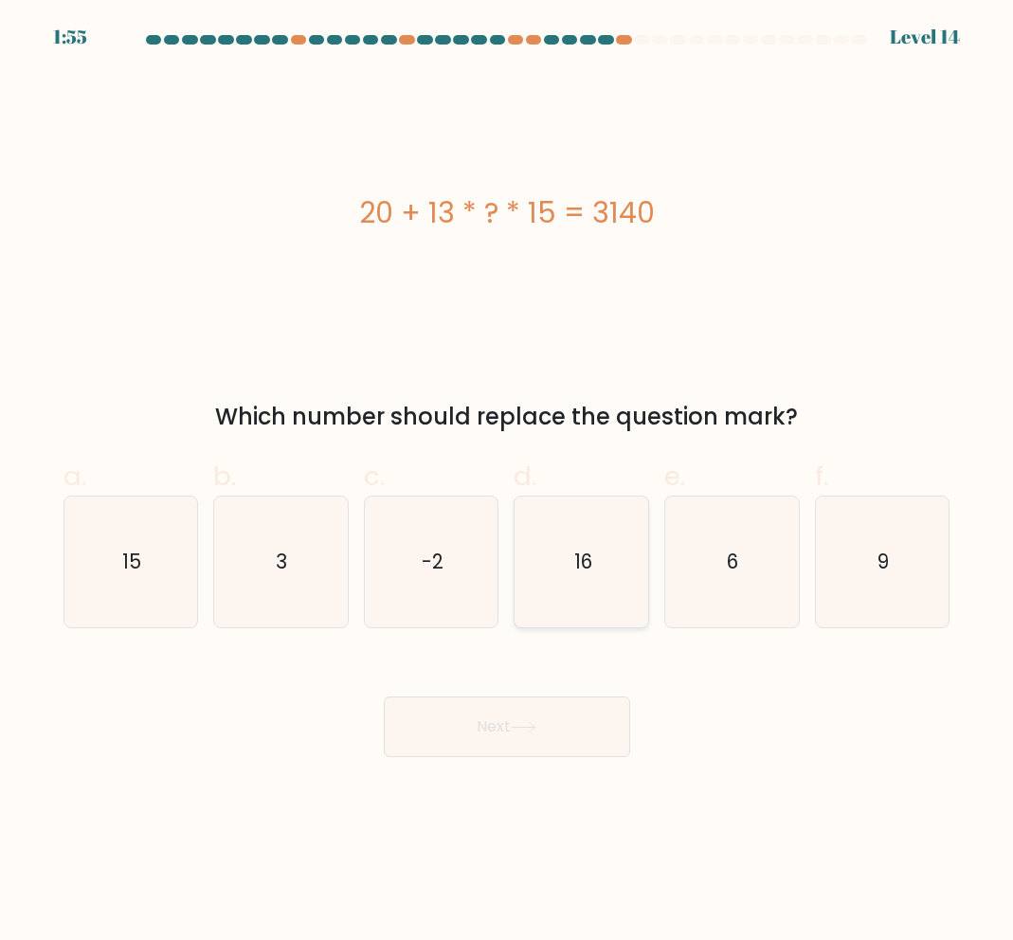
click at [565, 562] on icon "16" at bounding box center [582, 562] width 131 height 131
click at [508, 482] on input "d. 16" at bounding box center [507, 476] width 1 height 12
radio input "true"
click at [533, 737] on button "Next" at bounding box center [507, 727] width 246 height 61
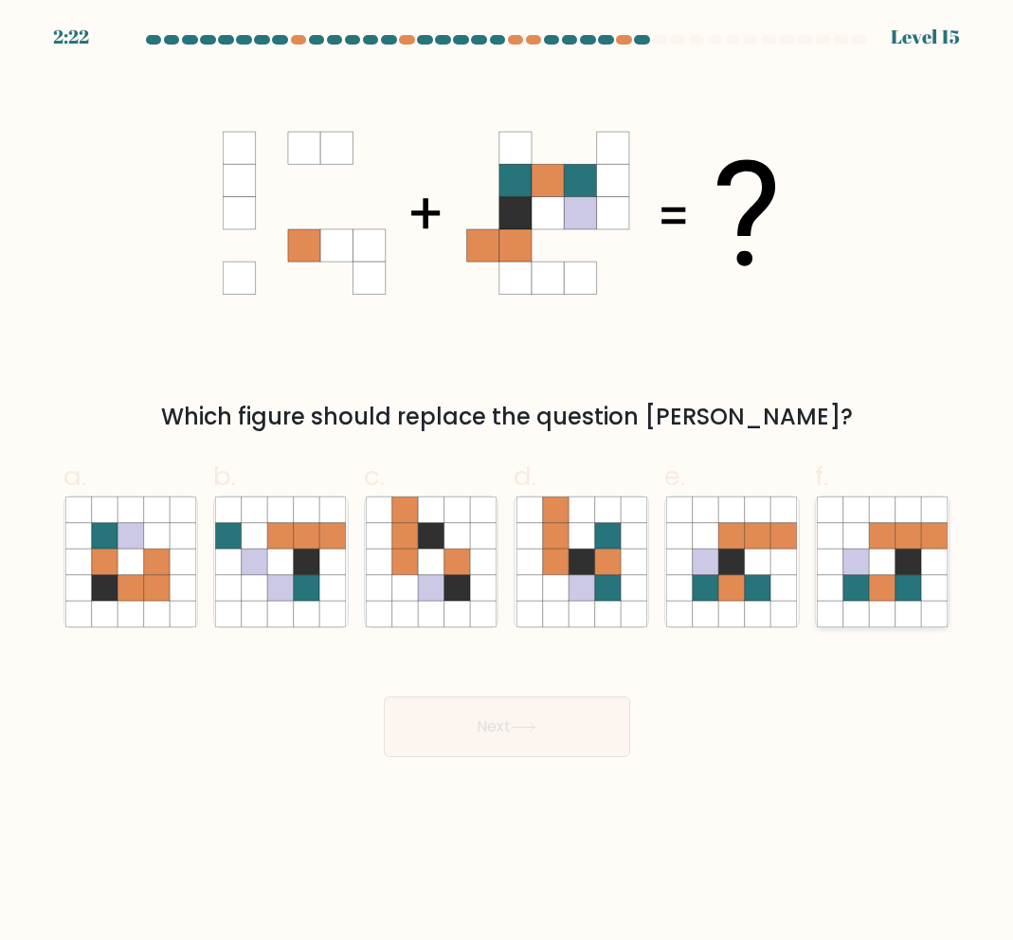
click at [910, 558] on icon at bounding box center [909, 562] width 26 height 26
click at [508, 482] on input "f." at bounding box center [507, 476] width 1 height 12
radio input "true"
click at [559, 728] on button "Next" at bounding box center [507, 727] width 246 height 61
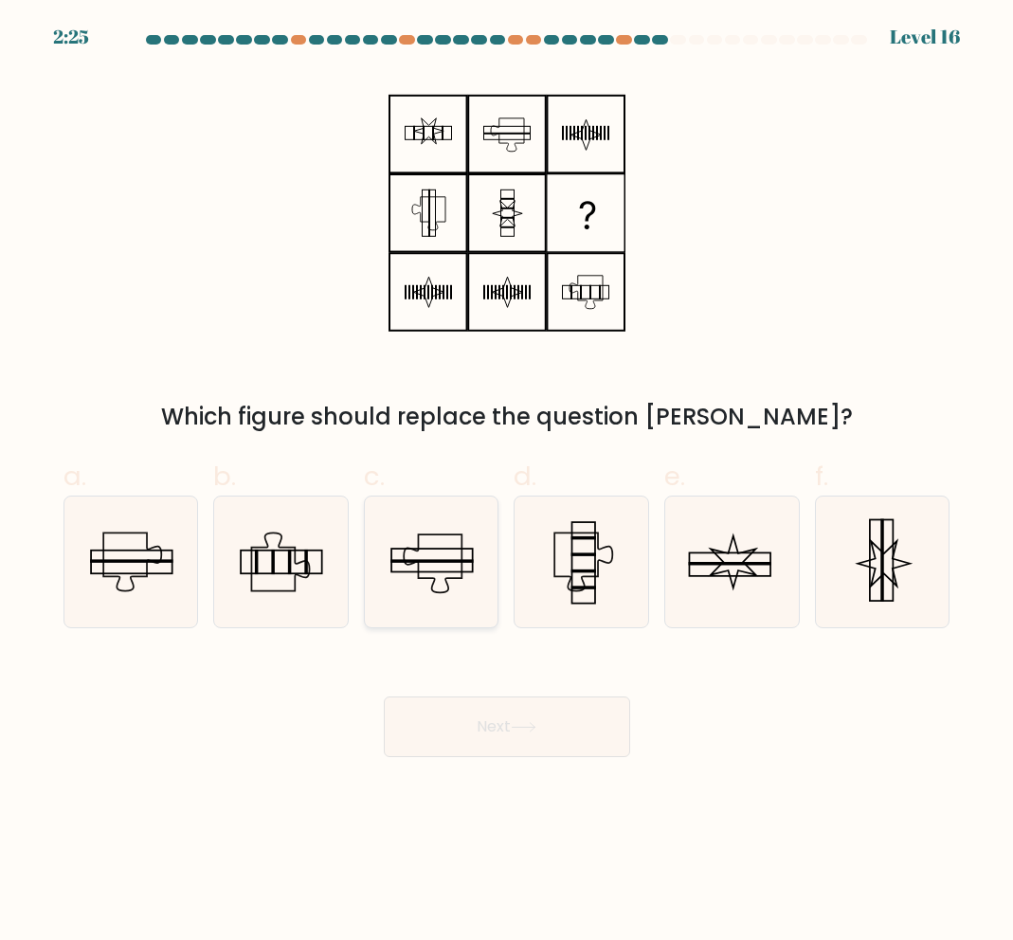
click at [406, 574] on icon at bounding box center [431, 562] width 131 height 131
click at [507, 482] on input "c." at bounding box center [507, 476] width 1 height 12
radio input "true"
click at [528, 564] on icon at bounding box center [582, 562] width 131 height 131
click at [508, 482] on input "d." at bounding box center [507, 476] width 1 height 12
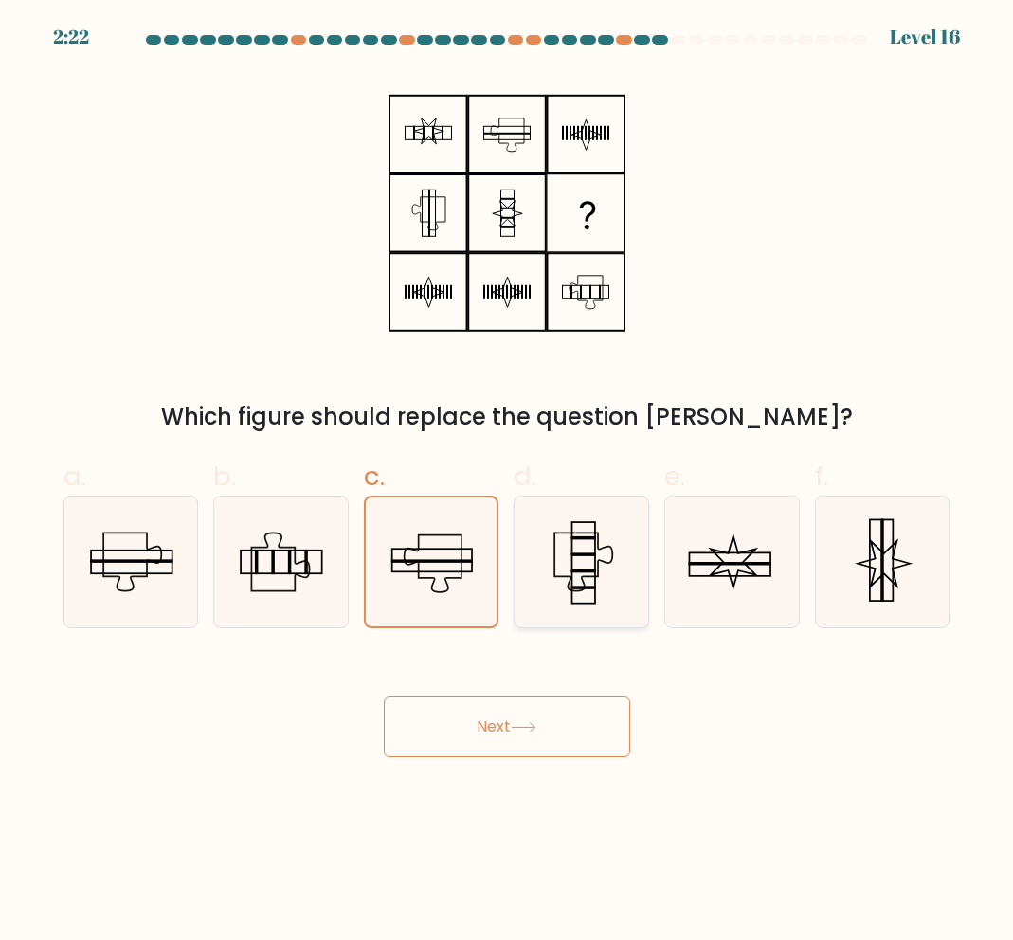
radio input "true"
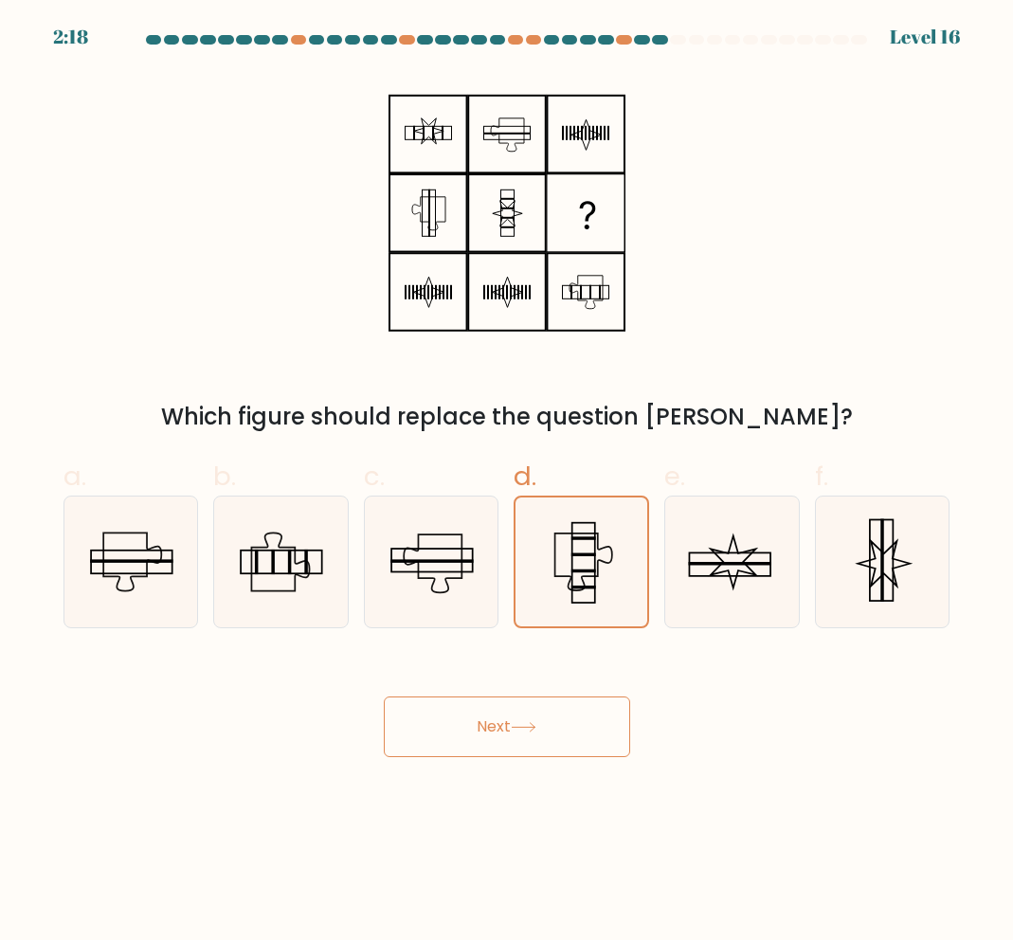
click at [517, 717] on button "Next" at bounding box center [507, 727] width 246 height 61
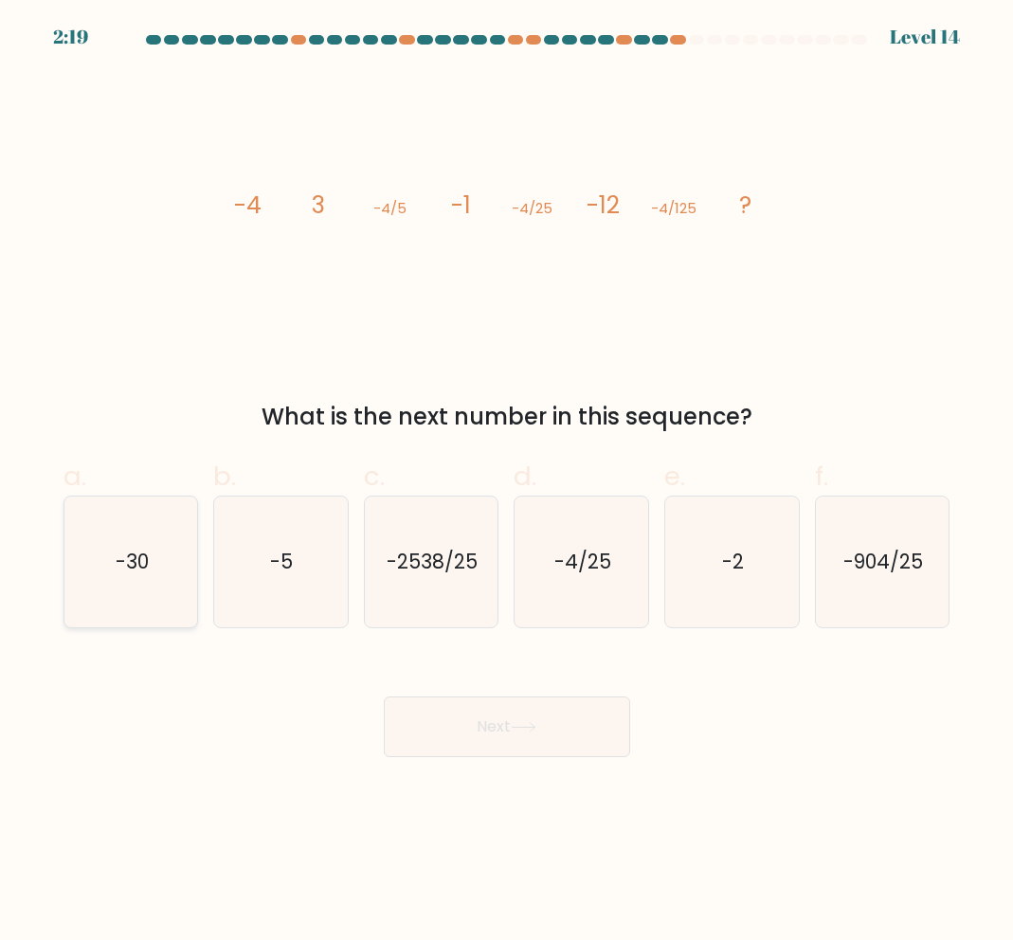
click at [105, 554] on icon "-30" at bounding box center [130, 562] width 131 height 131
click at [507, 482] on input "a. -30" at bounding box center [507, 476] width 1 height 12
radio input "true"
click at [576, 730] on button "Next" at bounding box center [507, 727] width 246 height 61
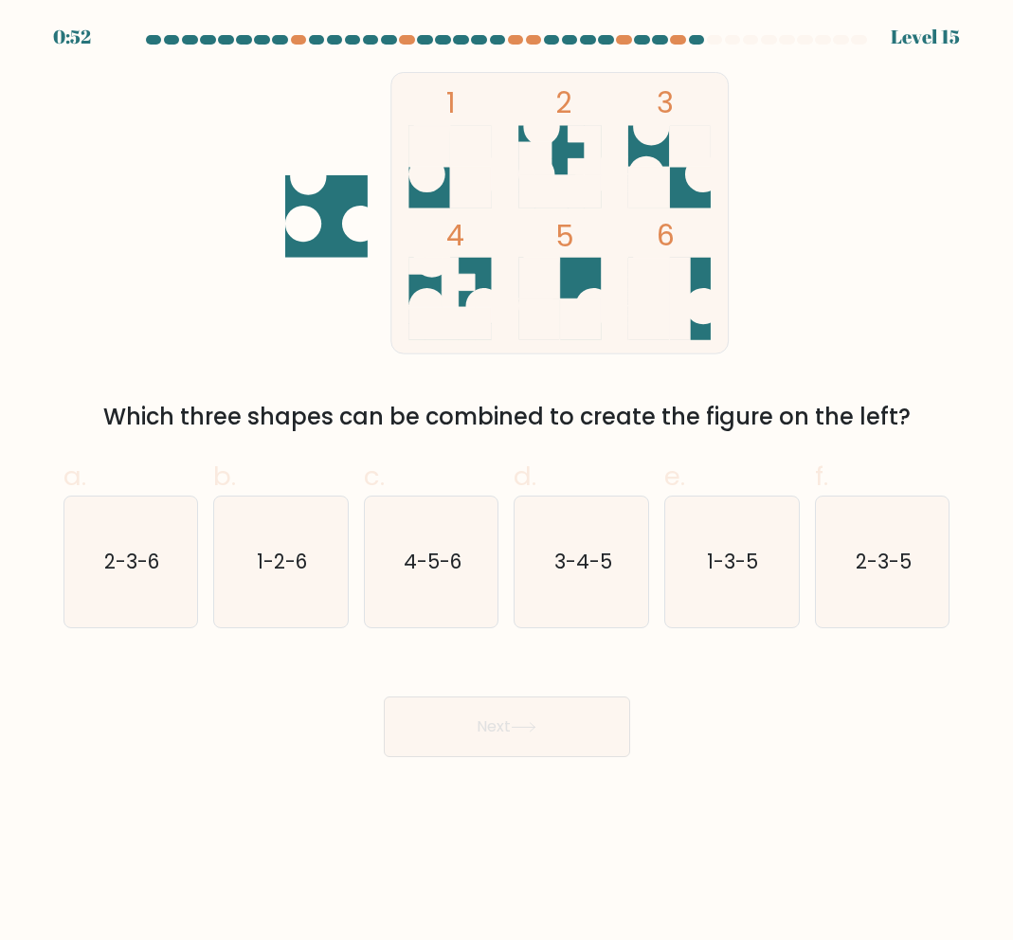
click at [658, 563] on div "e. 1-3-5" at bounding box center [732, 543] width 151 height 172
drag, startPoint x: 760, startPoint y: 578, endPoint x: 720, endPoint y: 600, distance: 45.4
click at [759, 579] on icon "1-3-5" at bounding box center [731, 562] width 131 height 131
click at [508, 482] on input "e. 1-3-5" at bounding box center [507, 476] width 1 height 12
radio input "true"
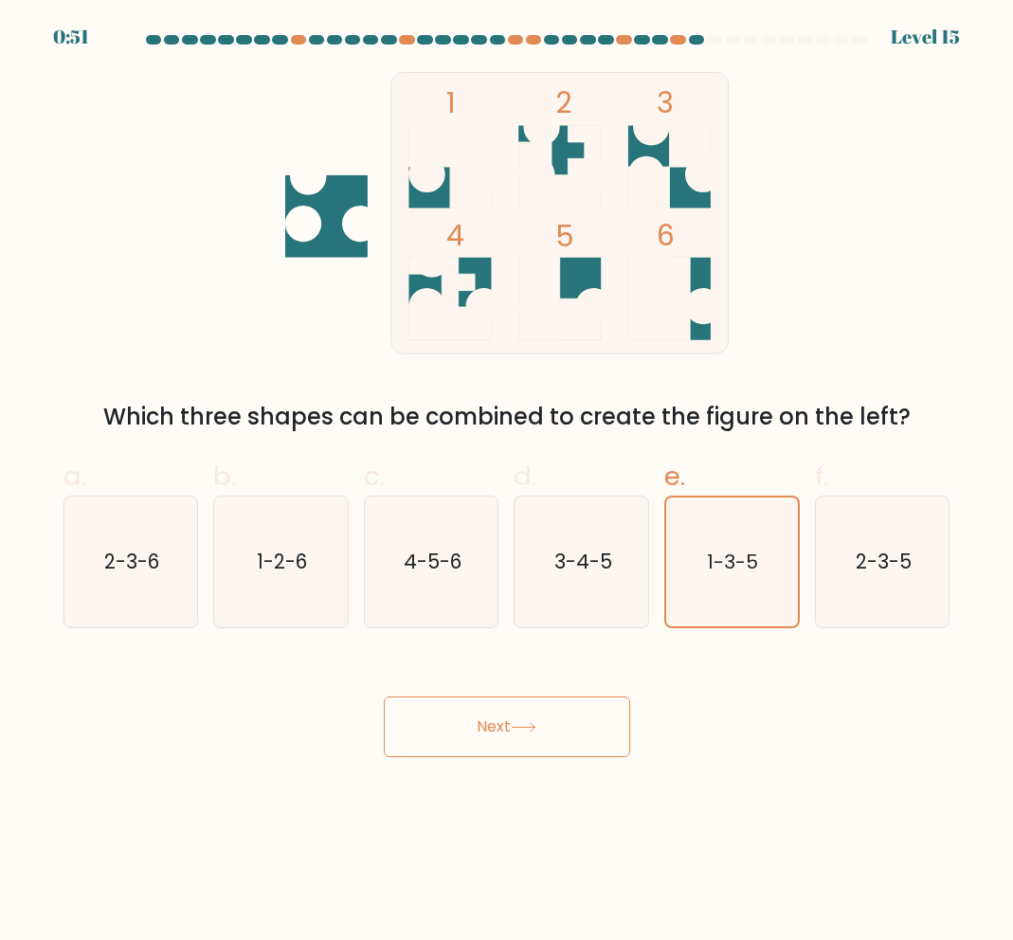
click at [511, 739] on button "Next" at bounding box center [507, 727] width 246 height 61
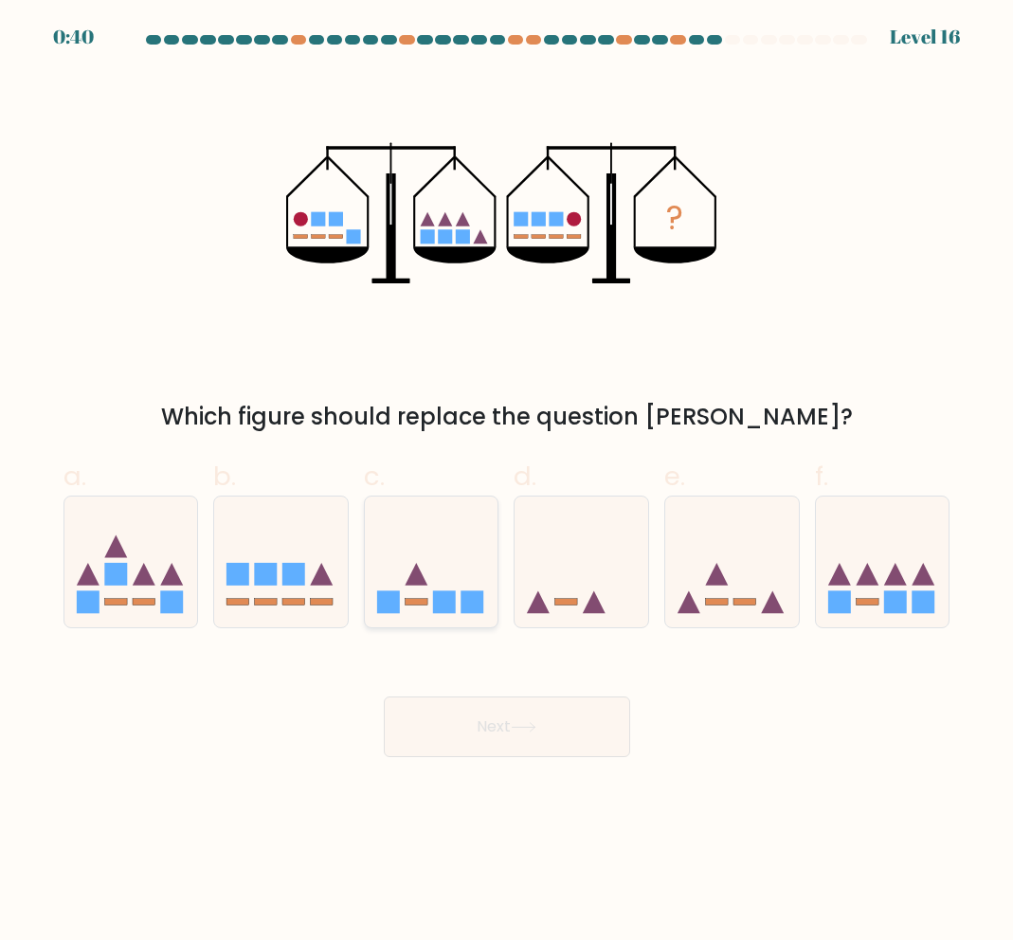
click at [433, 528] on icon at bounding box center [432, 562] width 134 height 111
click at [507, 482] on input "c." at bounding box center [507, 476] width 1 height 12
radio input "true"
click at [431, 711] on button "Next" at bounding box center [507, 727] width 246 height 61
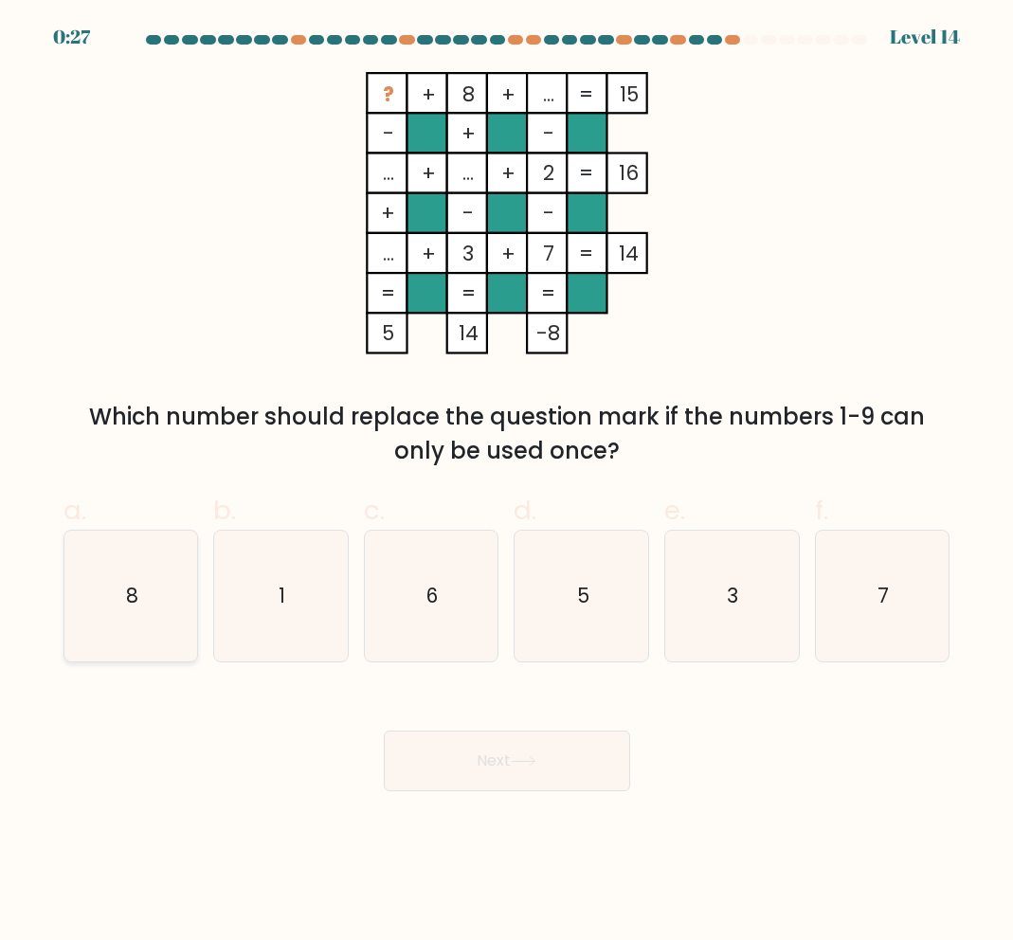
click at [123, 585] on icon "8" at bounding box center [130, 596] width 131 height 131
click at [507, 482] on input "a. 8" at bounding box center [507, 476] width 1 height 12
radio input "true"
click at [495, 757] on button "Next" at bounding box center [507, 761] width 246 height 61
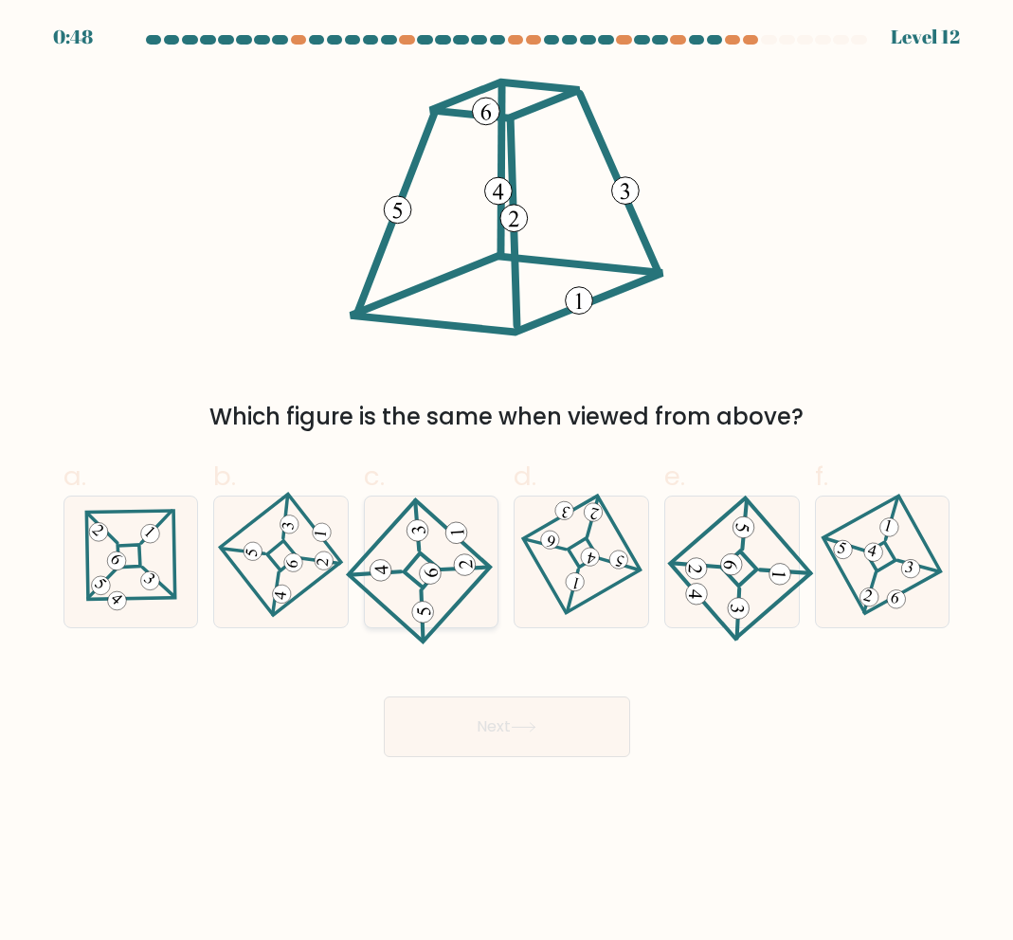
click at [433, 559] on icon at bounding box center [431, 562] width 121 height 104
click at [507, 482] on input "c." at bounding box center [507, 476] width 1 height 12
radio input "true"
click at [497, 723] on button "Next" at bounding box center [507, 727] width 246 height 61
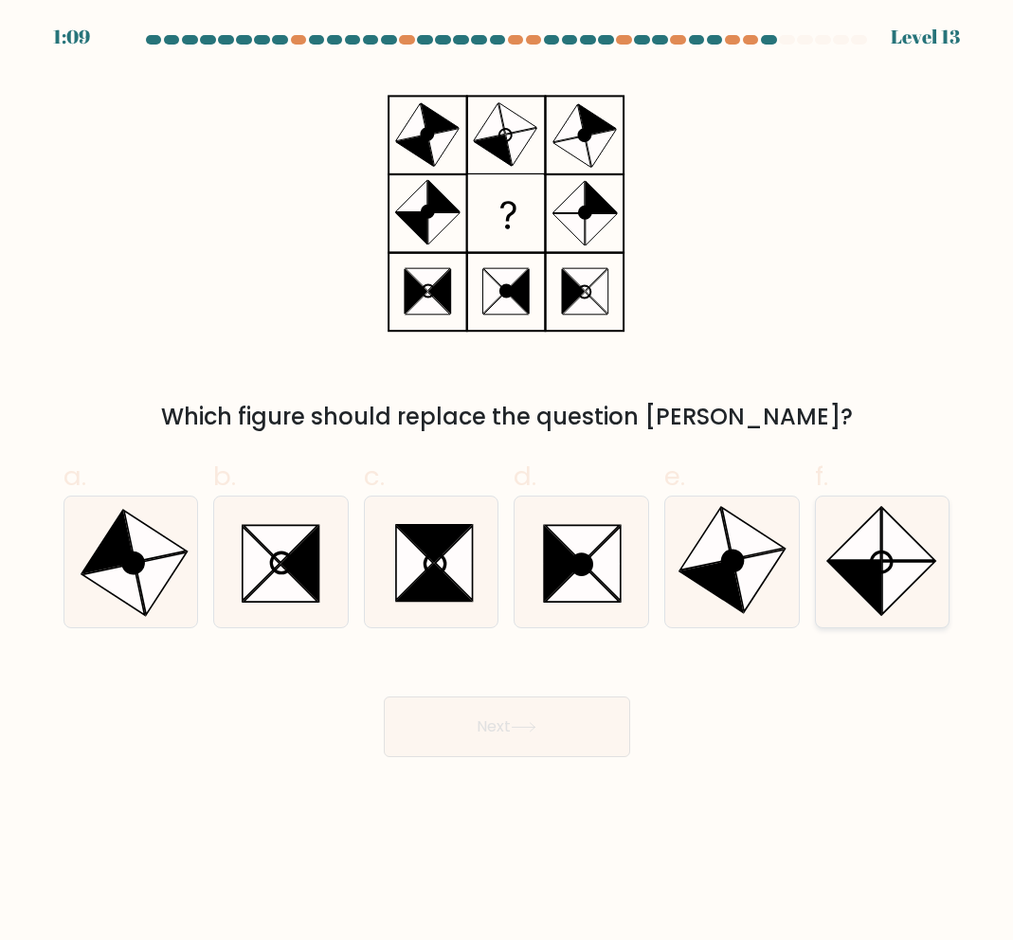
click at [899, 562] on icon at bounding box center [908, 588] width 52 height 52
click at [508, 482] on input "f." at bounding box center [507, 476] width 1 height 12
radio input "true"
click at [751, 602] on icon at bounding box center [759, 581] width 51 height 63
click at [508, 482] on input "e." at bounding box center [507, 476] width 1 height 12
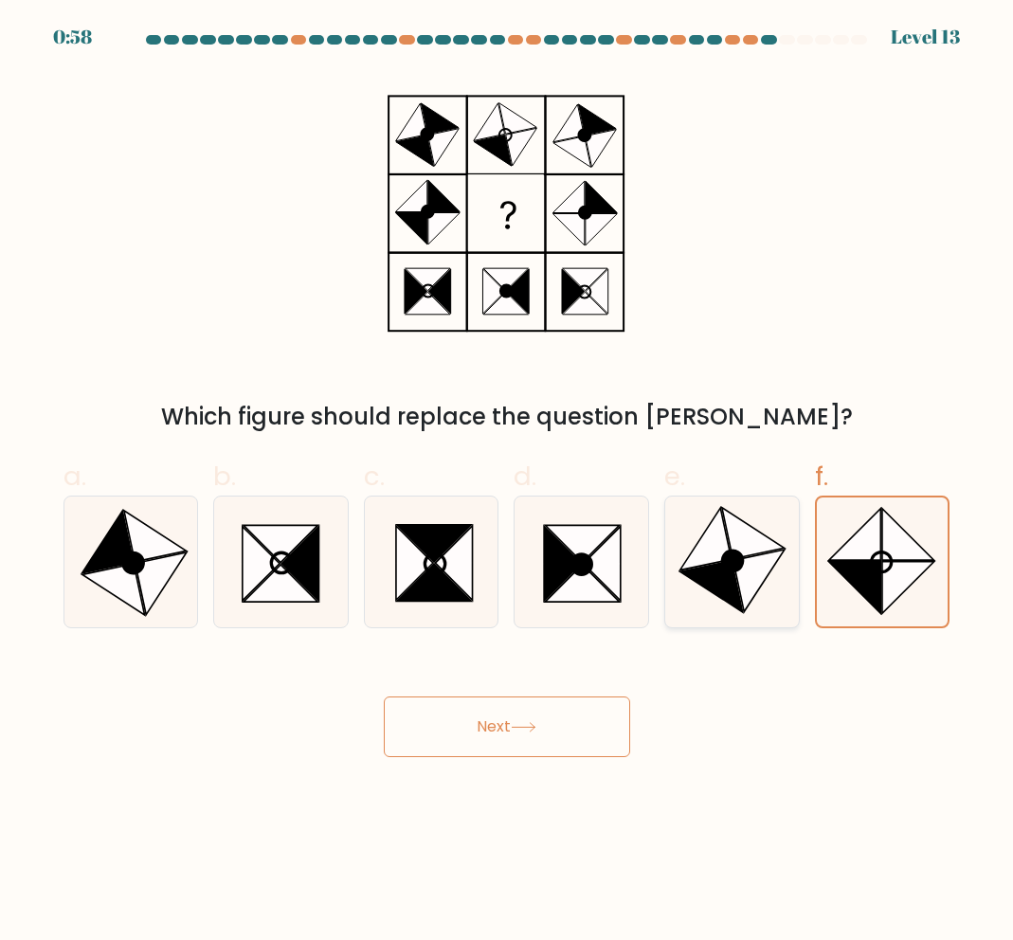
radio input "true"
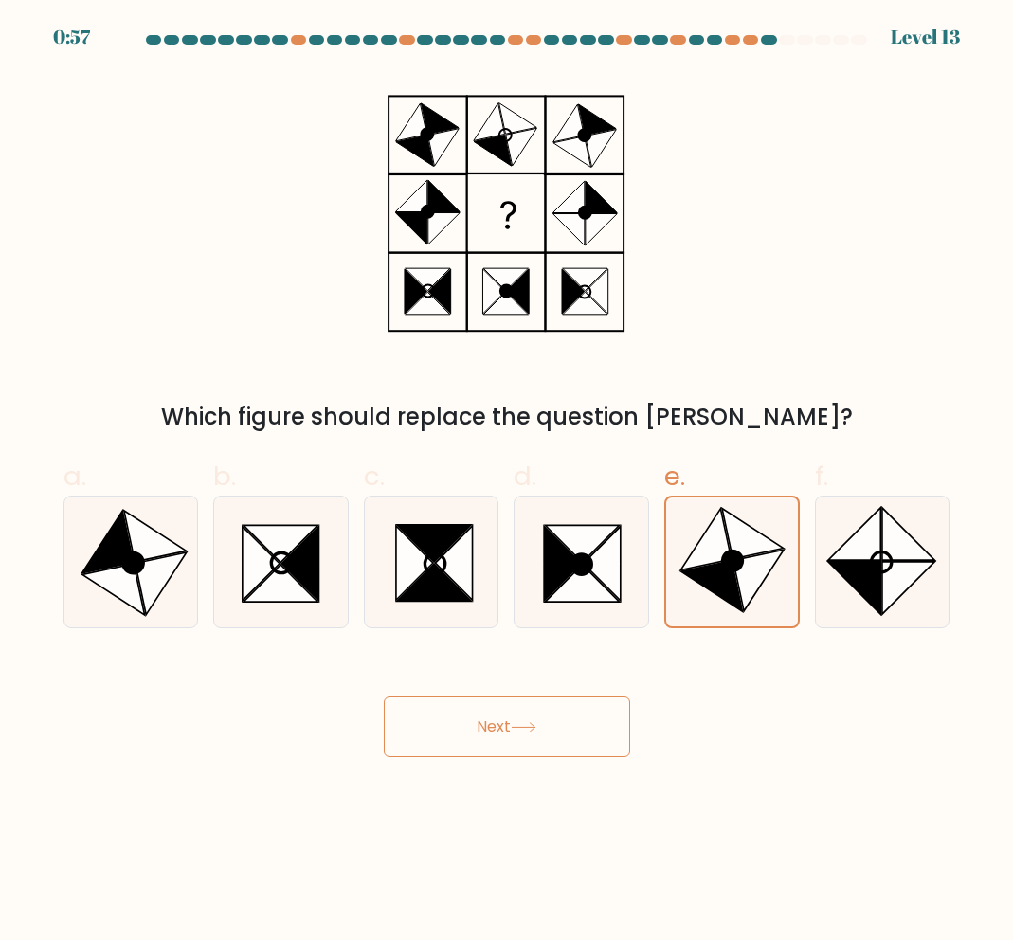
click at [515, 723] on button "Next" at bounding box center [507, 727] width 246 height 61
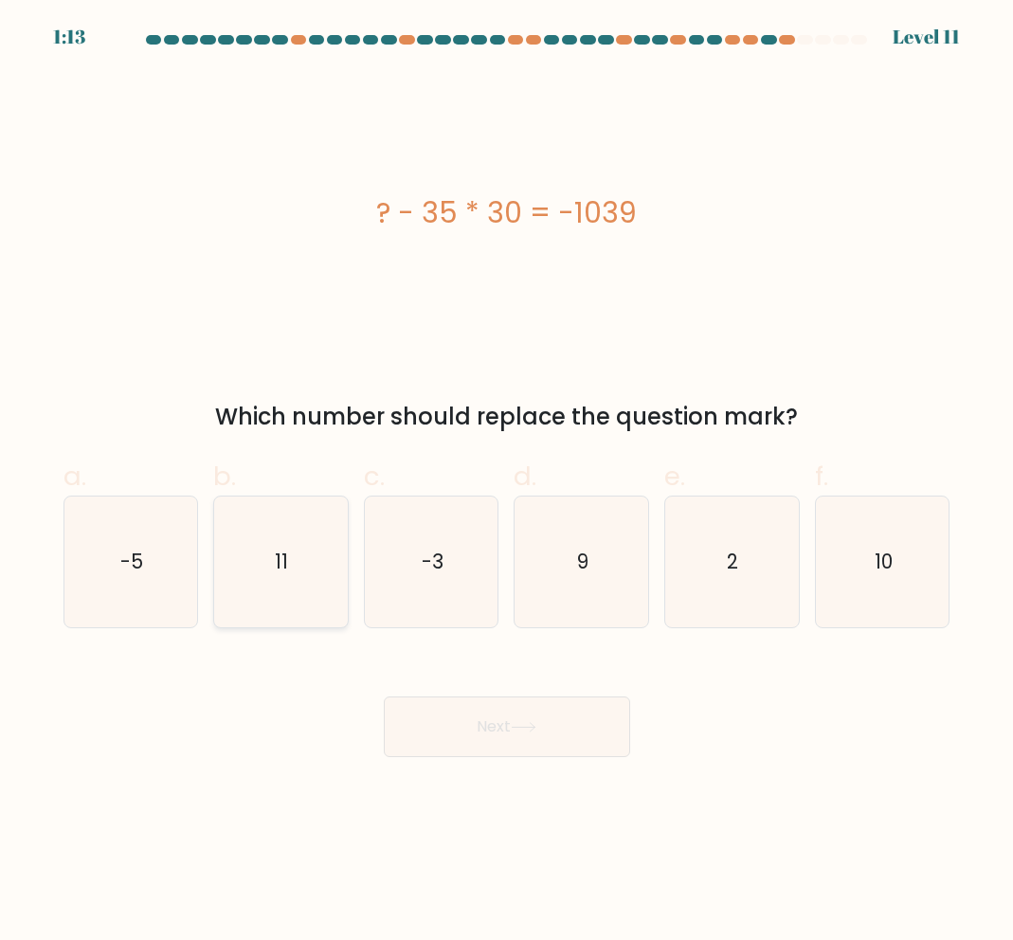
click at [268, 590] on icon "11" at bounding box center [280, 562] width 131 height 131
click at [507, 482] on input "b. 11" at bounding box center [507, 476] width 1 height 12
radio input "true"
click at [595, 750] on button "Next" at bounding box center [507, 727] width 246 height 61
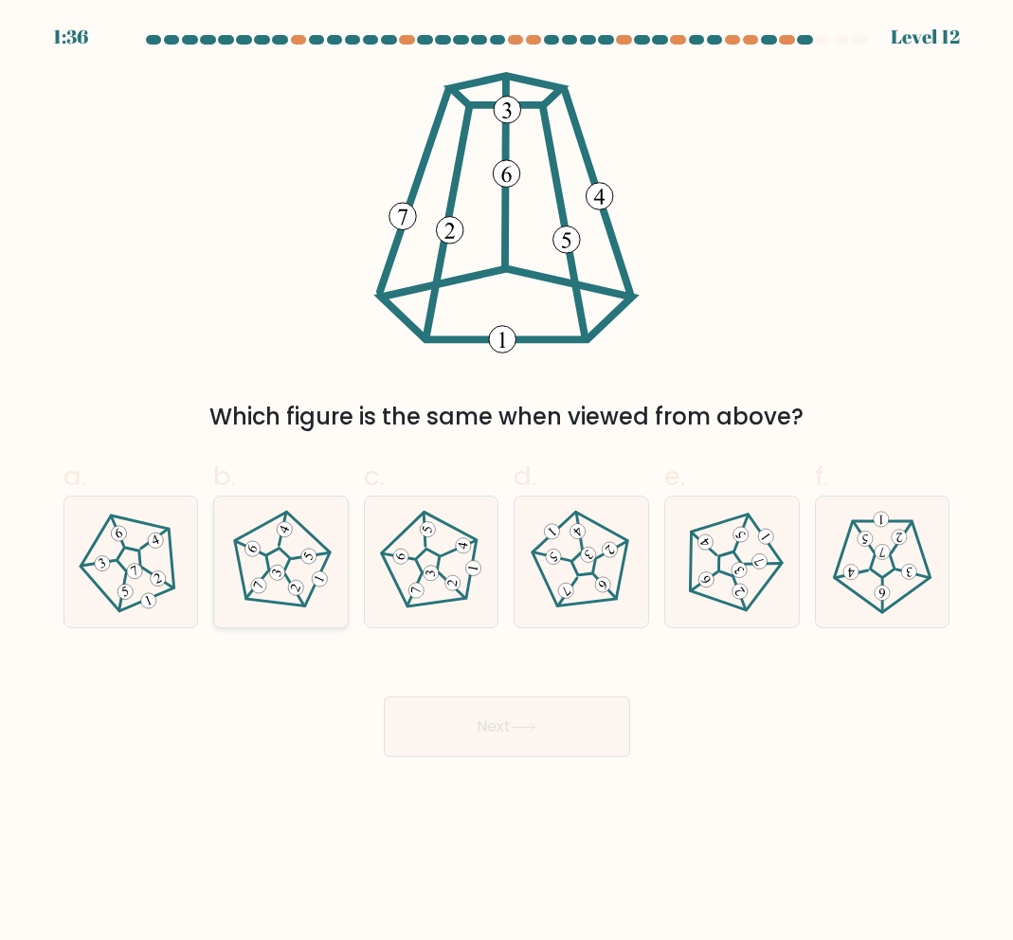
click at [308, 581] on icon at bounding box center [280, 562] width 104 height 104
click at [507, 482] on input "b." at bounding box center [507, 476] width 1 height 12
radio input "true"
click at [535, 730] on icon at bounding box center [524, 727] width 26 height 10
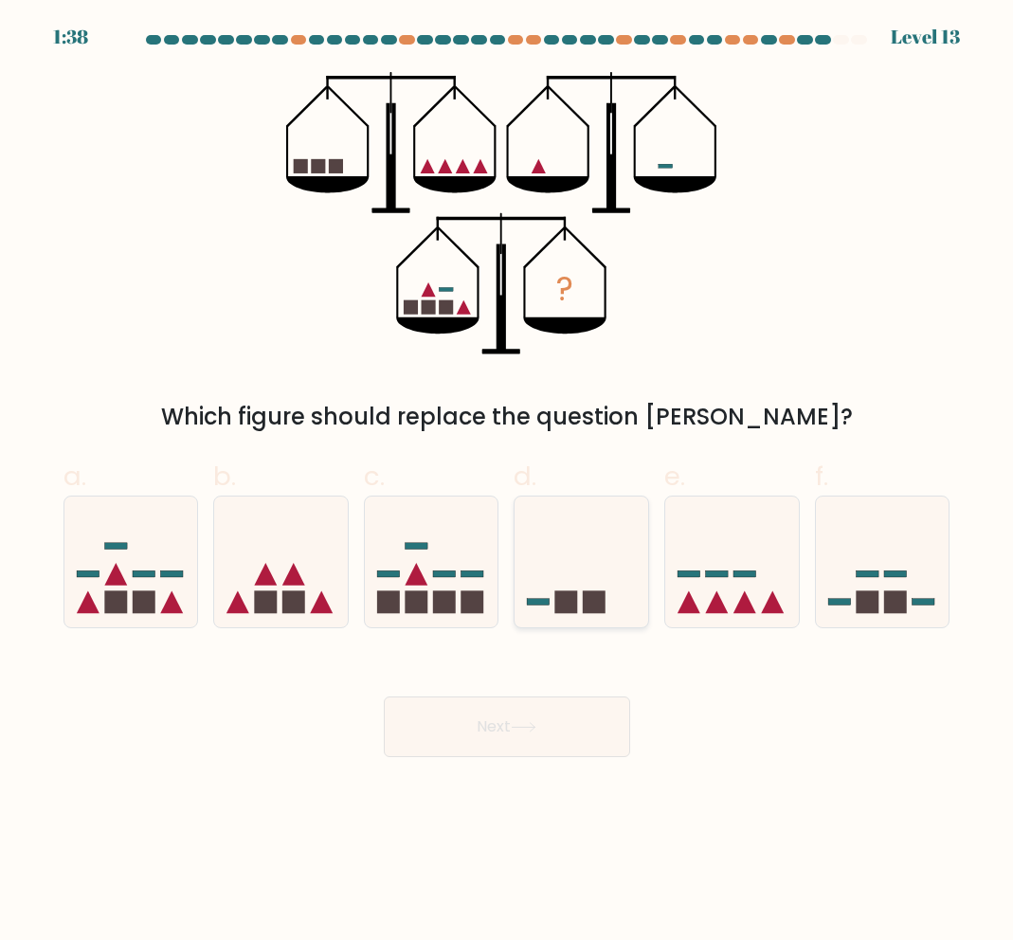
click at [565, 535] on icon at bounding box center [582, 562] width 134 height 111
click at [508, 482] on input "d." at bounding box center [507, 476] width 1 height 12
radio input "true"
click at [499, 735] on button "Next" at bounding box center [507, 727] width 246 height 61
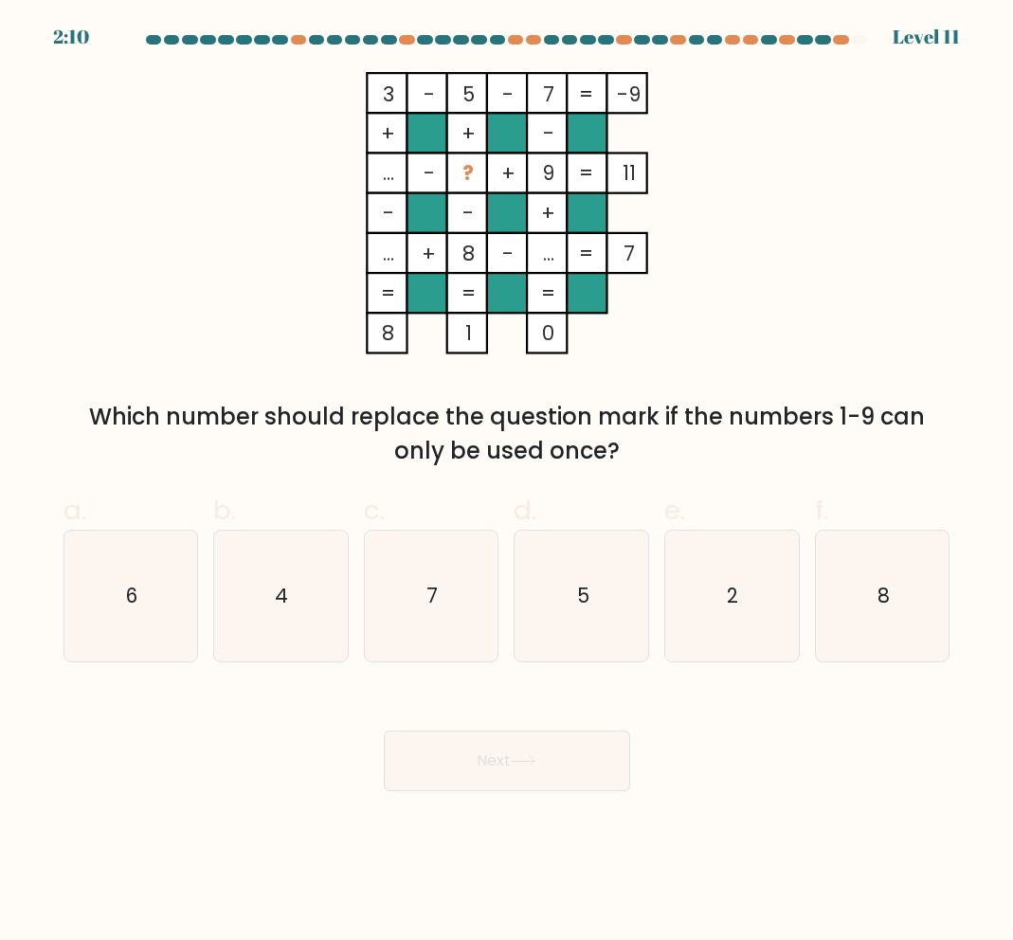
click at [839, 285] on div "3 - 5 - 7 -9 + + - ... - ? + 9 11 - - + ... + 8 - ... = 7 = = = = 8 1 0 = Which…" at bounding box center [507, 270] width 910 height 396
click at [411, 593] on icon "7" at bounding box center [431, 596] width 131 height 131
click at [507, 482] on input "c. 7" at bounding box center [507, 476] width 1 height 12
radio input "true"
click at [484, 768] on button "Next" at bounding box center [507, 761] width 246 height 61
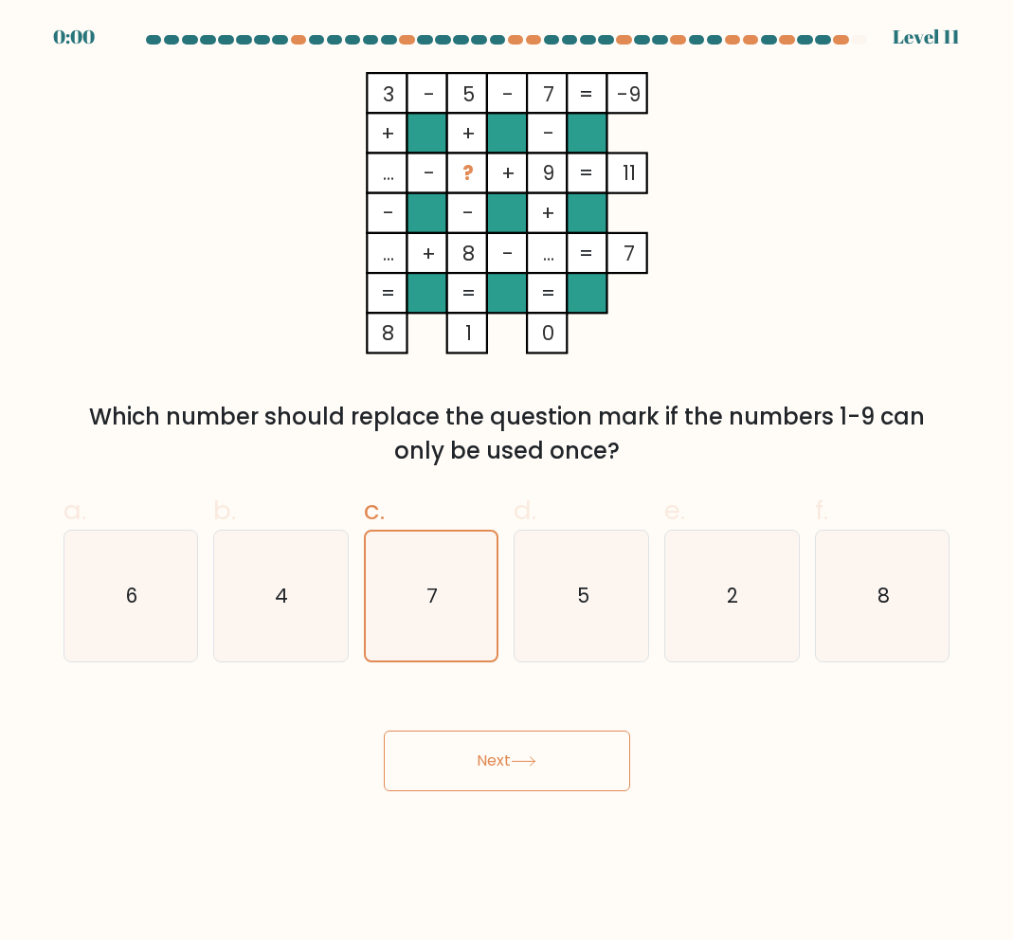
click at [525, 766] on icon at bounding box center [524, 761] width 26 height 10
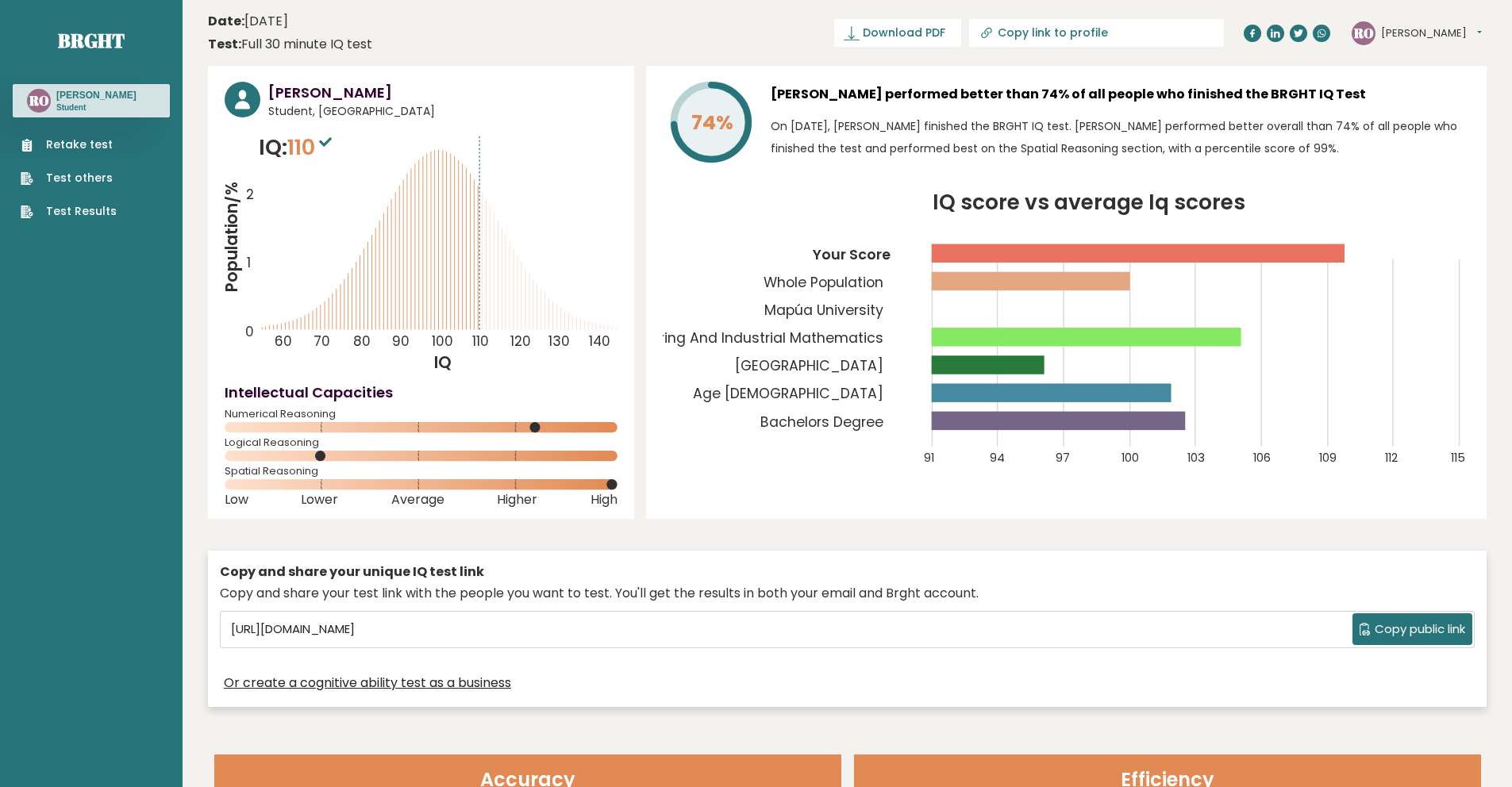
click at [276, 147] on p "IQ: 110" at bounding box center [297, 147] width 77 height 32
drag, startPoint x: 580, startPoint y: 159, endPoint x: 607, endPoint y: 163, distance: 27.3
click at [583, 160] on icon "Population/% IQ 0 1 2 60 70 80 90 100 110 120 130 140" at bounding box center [420, 252] width 393 height 242
click at [331, 147] on icon at bounding box center [325, 141] width 13 height 9
click at [487, 157] on icon "Population/% IQ 0 1 2 60 70 80 90 100 110 120 130 140" at bounding box center [420, 252] width 393 height 242
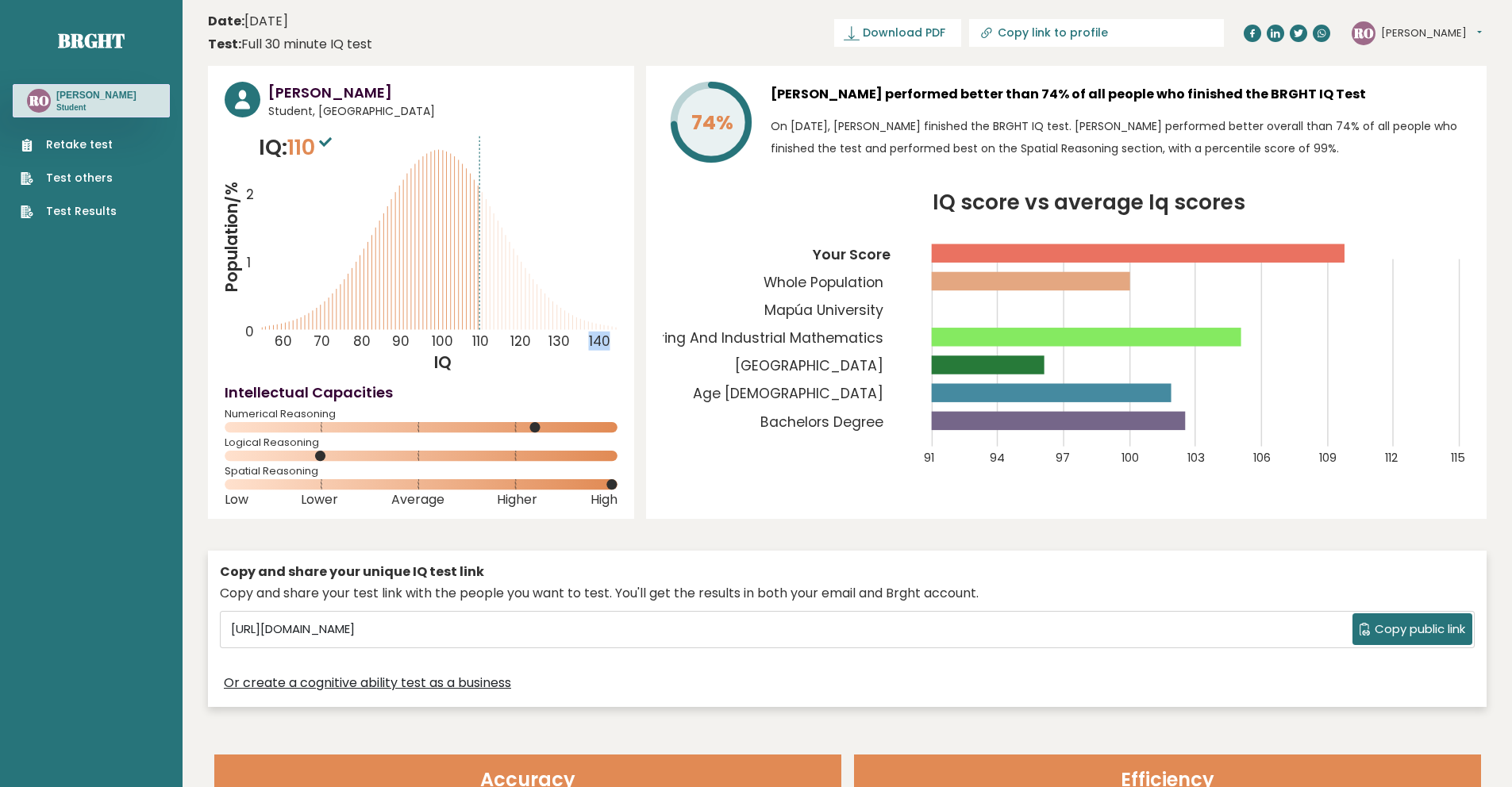
click at [485, 157] on icon "Population/% IQ 0 1 2 60 70 80 90 100 110 120 130 140" at bounding box center [420, 252] width 393 height 242
click at [267, 147] on p "IQ: 110" at bounding box center [297, 147] width 77 height 32
click at [284, 145] on p "IQ: 110" at bounding box center [297, 147] width 77 height 32
drag, startPoint x: 479, startPoint y: 280, endPoint x: 465, endPoint y: 300, distance: 24.4
click at [479, 280] on icon "Population/% IQ 0 1 2 60 70 80 90 100 110 120 130 140" at bounding box center [420, 252] width 393 height 242
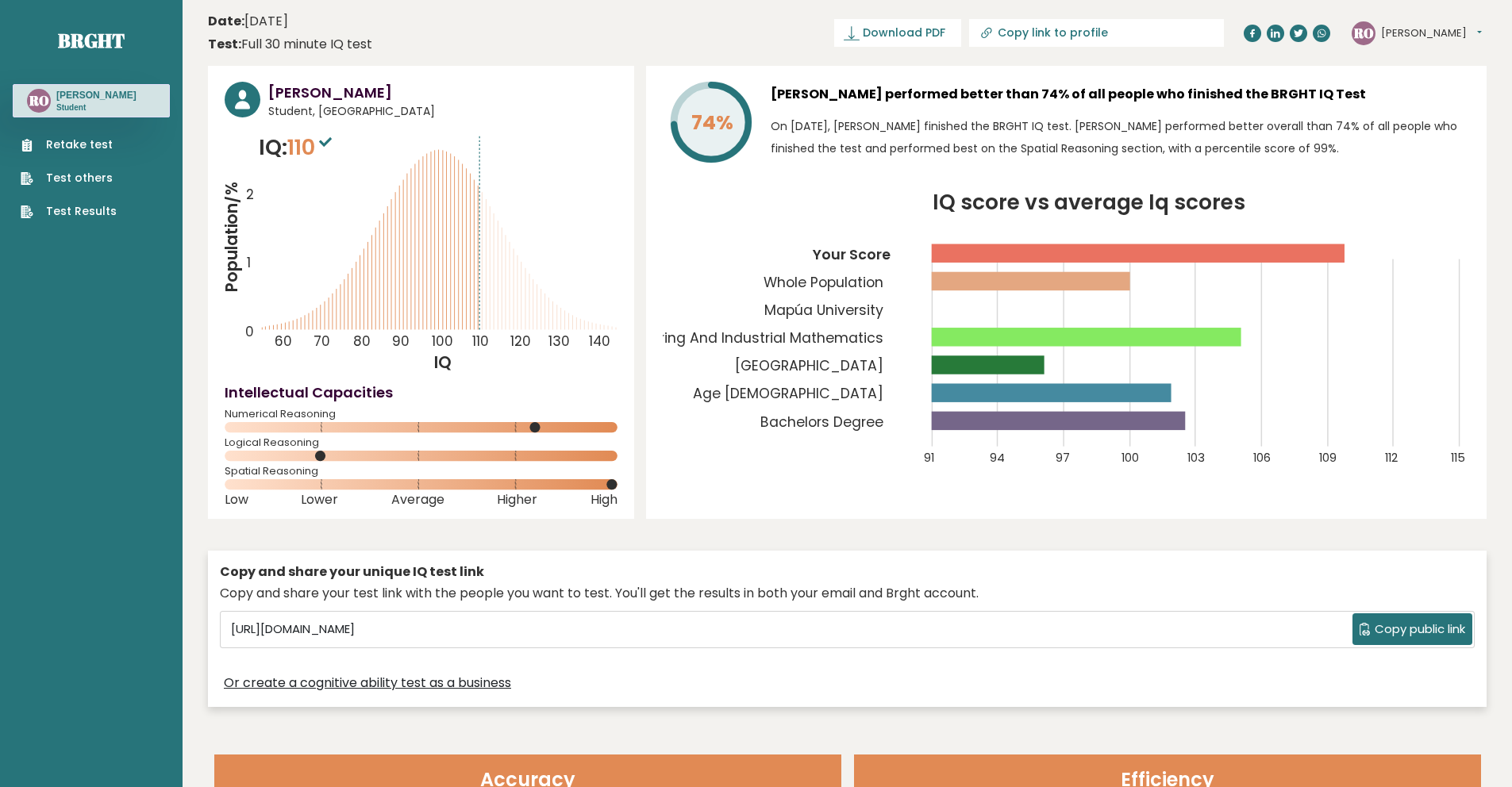
click at [461, 338] on text "100" at bounding box center [348, 234] width 249 height 234
click at [446, 373] on tspan "IQ" at bounding box center [443, 363] width 18 height 23
drag, startPoint x: 486, startPoint y: 315, endPoint x: 395, endPoint y: 312, distance: 91.0
click at [394, 312] on icon "Population/% IQ 0 1 2 60 70 80 90 100 110 120 130 140" at bounding box center [420, 252] width 393 height 242
drag, startPoint x: 605, startPoint y: 347, endPoint x: 595, endPoint y: 351, distance: 10.8
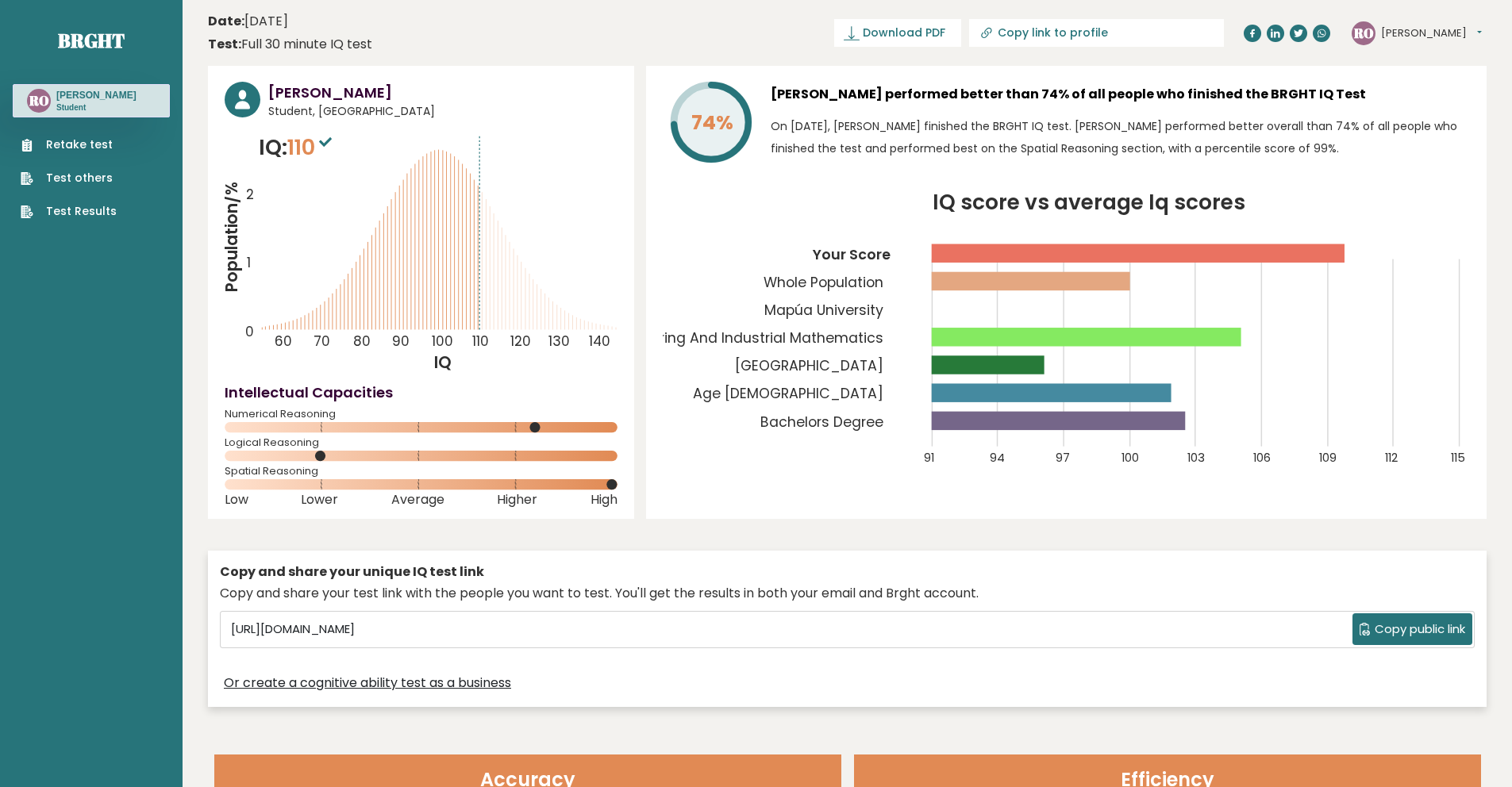
click at [604, 348] on tspan "140" at bounding box center [599, 341] width 22 height 19
click at [847, 33] on button "[PERSON_NAME]" at bounding box center [1431, 33] width 100 height 16
click at [86, 99] on h3 "[PERSON_NAME]" at bounding box center [96, 95] width 80 height 13
click at [847, 29] on text "RO" at bounding box center [1363, 32] width 21 height 18
click at [847, 32] on button "[PERSON_NAME]" at bounding box center [1431, 33] width 100 height 16
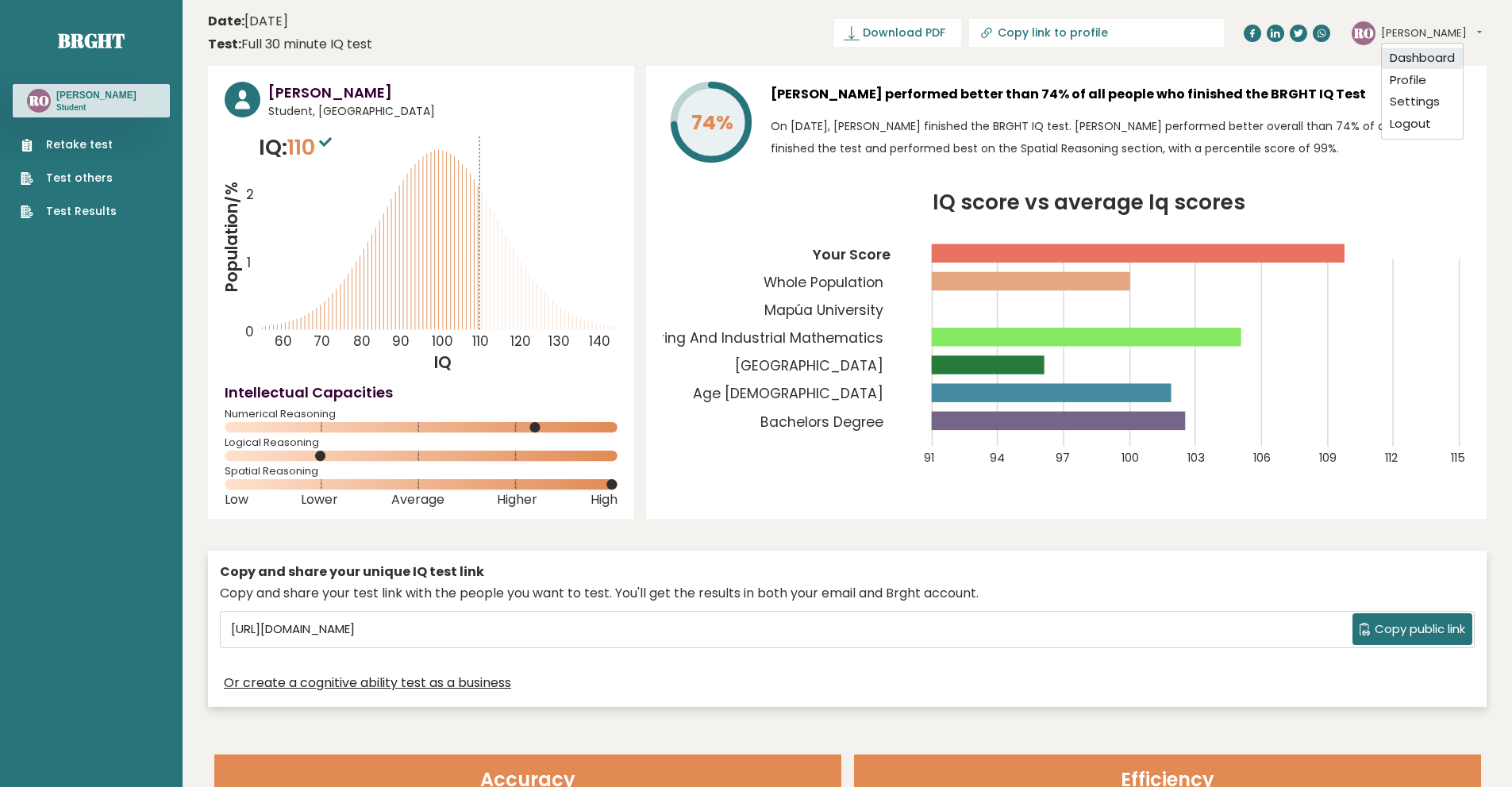
click at [847, 55] on link "Dashboard" at bounding box center [1422, 59] width 81 height 23
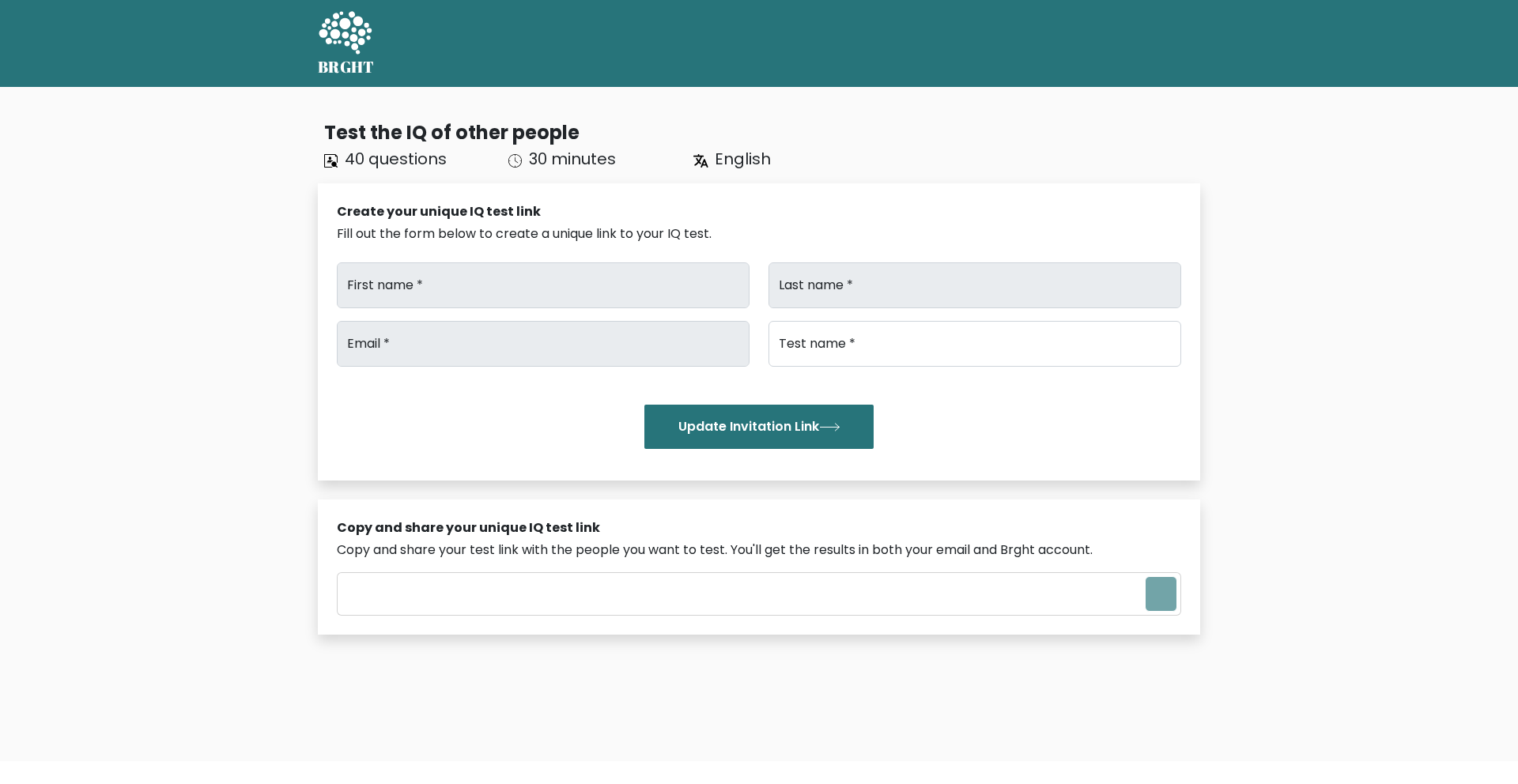
type input "[URL][DOMAIN_NAME]"
type input "[PERSON_NAME]"
type input "Orate"
type input "oraterenearthur@gmail.com"
type input "Brght Intelligence Test"
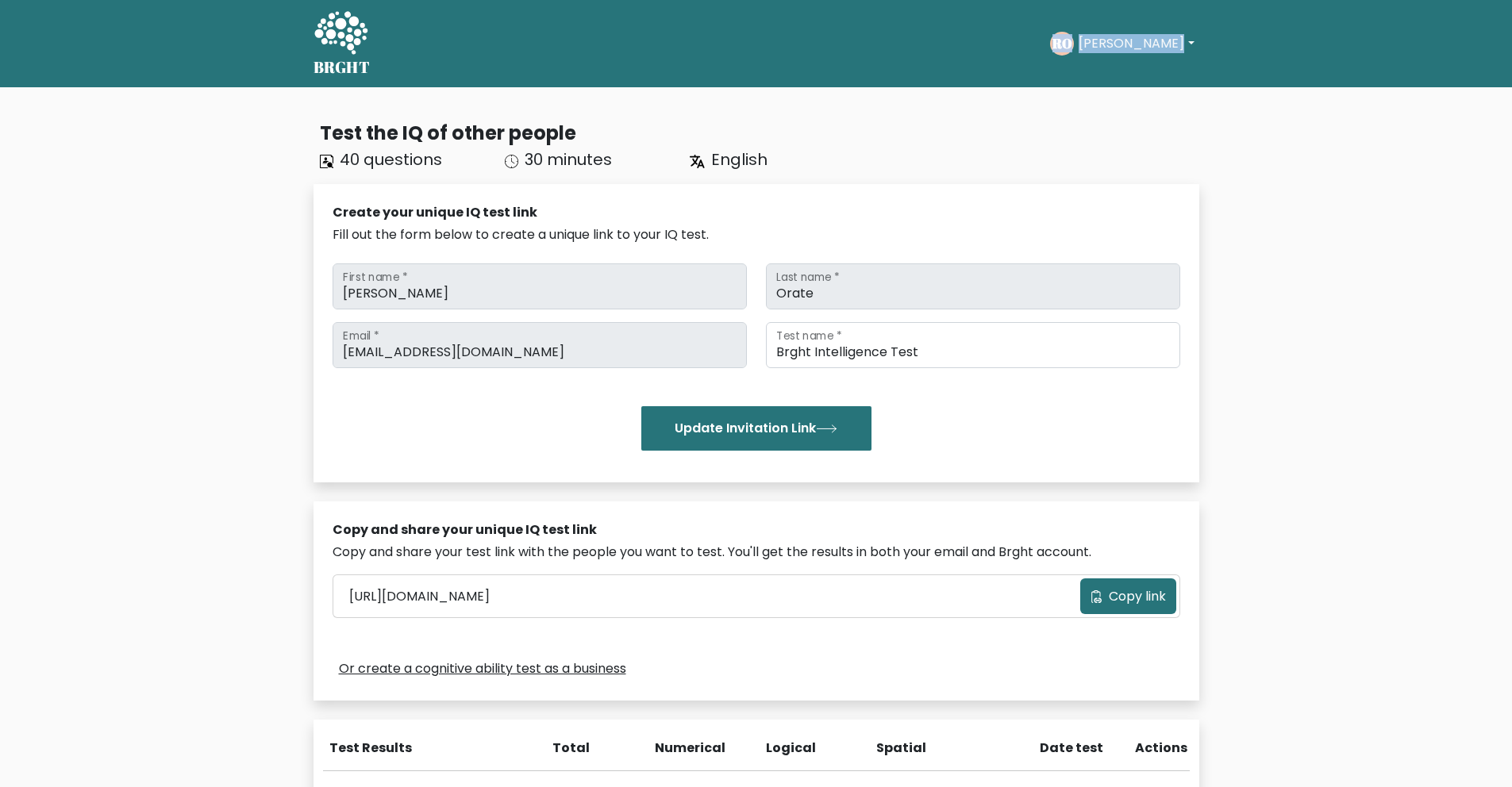
drag, startPoint x: 1161, startPoint y: 39, endPoint x: 1155, endPoint y: 49, distance: 11.7
click at [1161, 39] on button "Rene Arthur" at bounding box center [1135, 44] width 125 height 21
click at [1128, 100] on link "Profile" at bounding box center [1113, 102] width 126 height 25
